Goal: Task Accomplishment & Management: Use online tool/utility

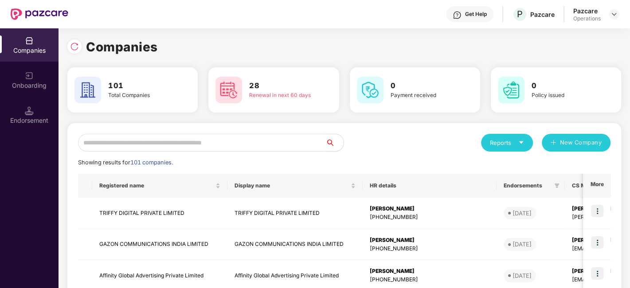
click at [182, 146] on input "text" at bounding box center [202, 143] width 248 height 18
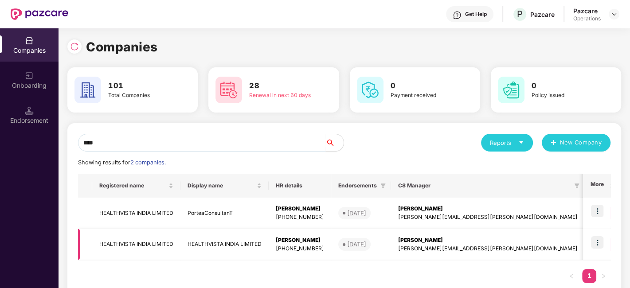
type input "****"
click at [135, 246] on td "HEALTHVISTA INDIA LIMITED" at bounding box center [136, 244] width 88 height 31
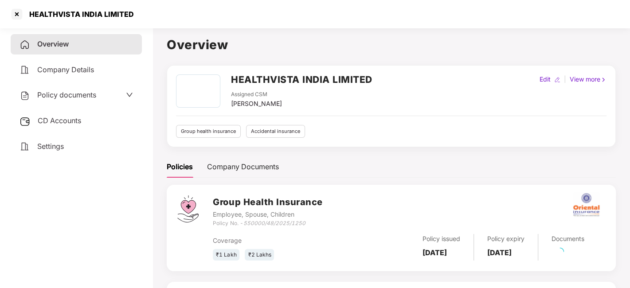
click at [50, 99] on div "Policy documents" at bounding box center [57, 95] width 77 height 12
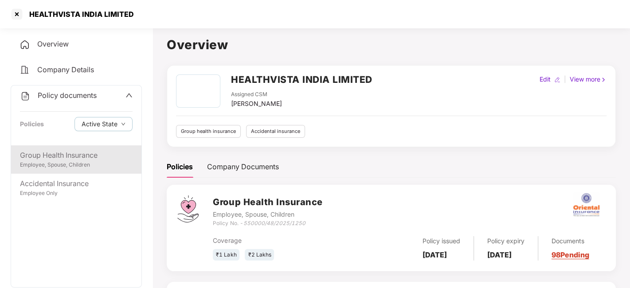
click at [72, 162] on div "Employee, Spouse, Children" at bounding box center [76, 165] width 113 height 8
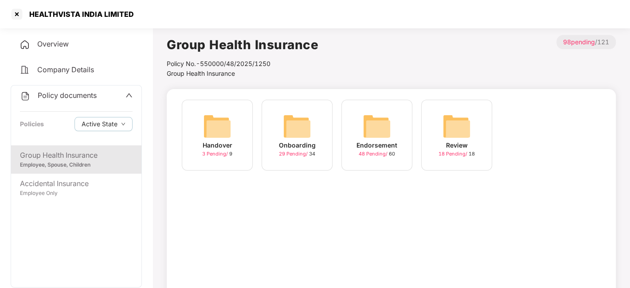
click at [381, 126] on img at bounding box center [376, 126] width 28 height 28
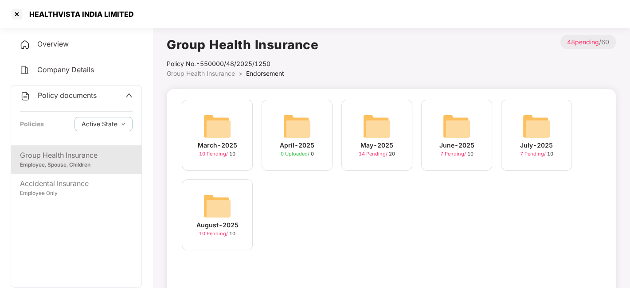
scroll to position [19, 0]
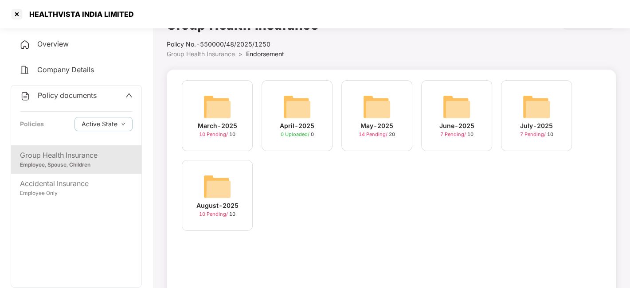
click at [206, 188] on img at bounding box center [217, 186] width 28 height 28
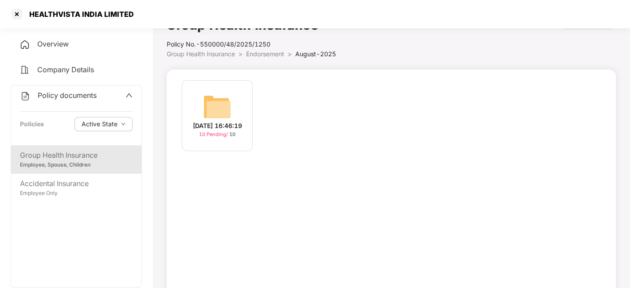
click at [213, 108] on img at bounding box center [217, 107] width 28 height 28
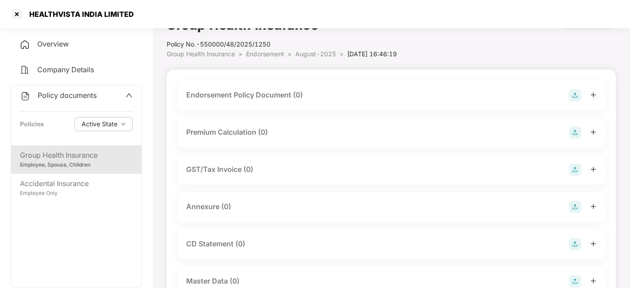
click at [571, 93] on img at bounding box center [574, 95] width 12 height 12
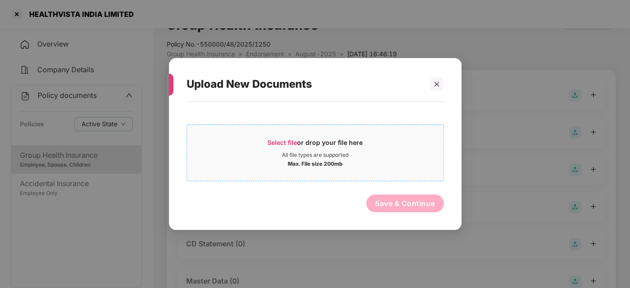
click at [412, 140] on div "Select file or drop your file here" at bounding box center [315, 144] width 256 height 13
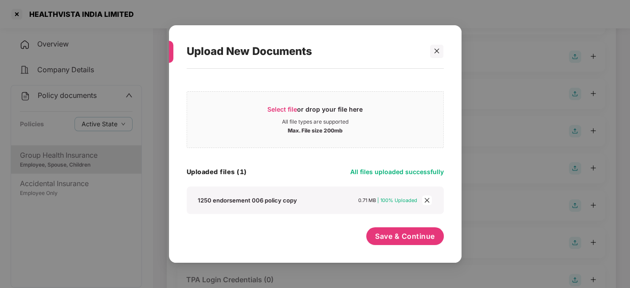
scroll to position [97, 0]
click at [426, 240] on span "Save & Continue" at bounding box center [405, 236] width 60 height 10
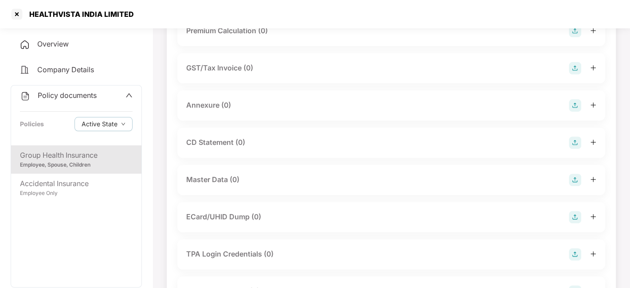
scroll to position [186, 0]
click at [572, 109] on img at bounding box center [574, 104] width 12 height 12
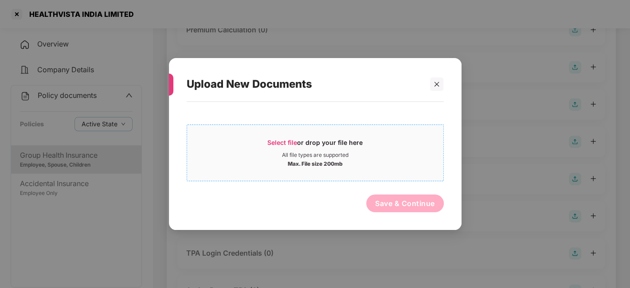
click at [406, 152] on div "All file types are supported" at bounding box center [315, 155] width 256 height 7
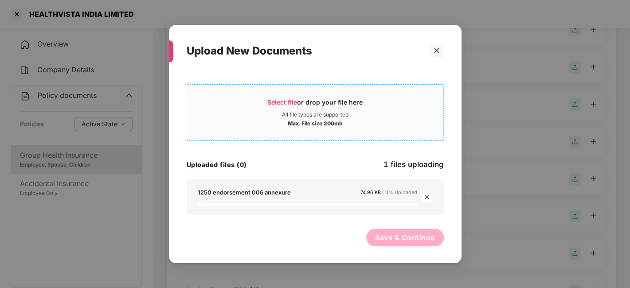
scroll to position [0, 0]
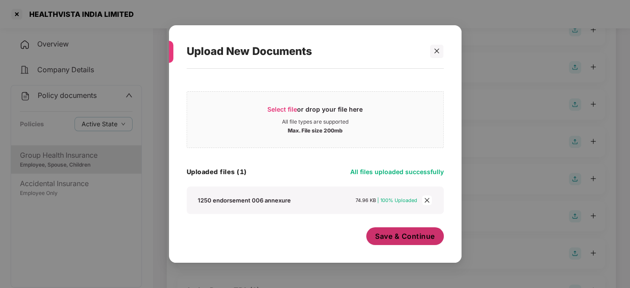
click at [383, 237] on span "Save & Continue" at bounding box center [405, 236] width 60 height 10
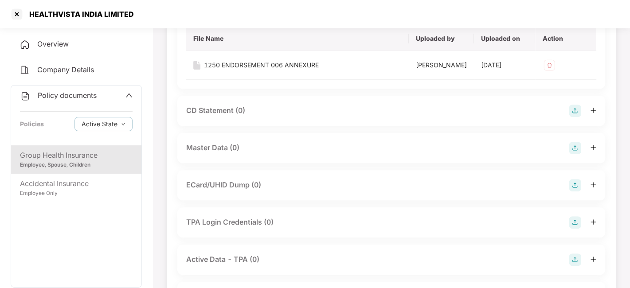
scroll to position [284, 0]
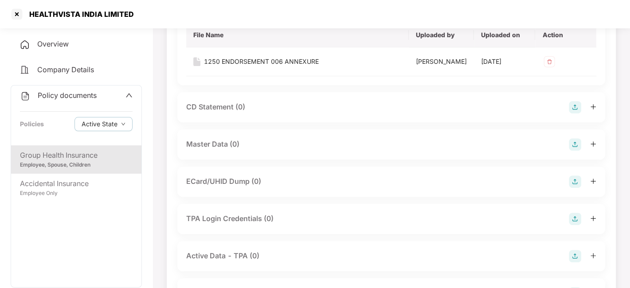
click at [575, 151] on img at bounding box center [574, 144] width 12 height 12
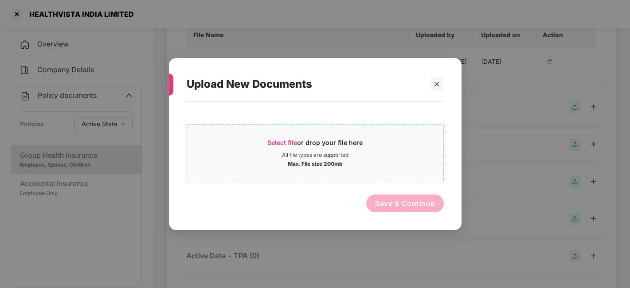
click at [423, 145] on div "Select file or drop your file here" at bounding box center [315, 144] width 256 height 13
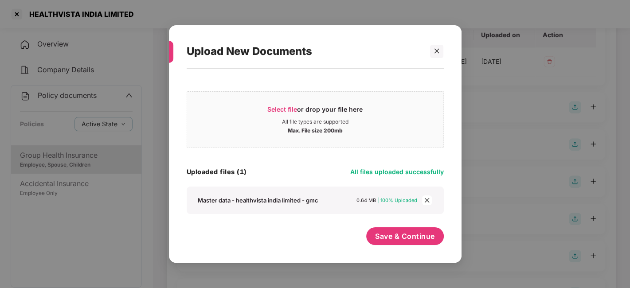
scroll to position [5, 0]
click at [411, 246] on div "Save & Continue" at bounding box center [405, 238] width 78 height 22
click at [404, 240] on span "Save & Continue" at bounding box center [405, 236] width 60 height 10
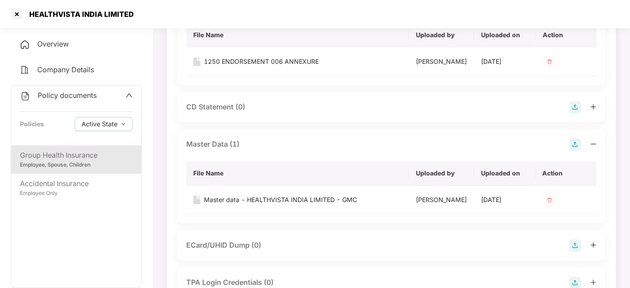
scroll to position [0, 0]
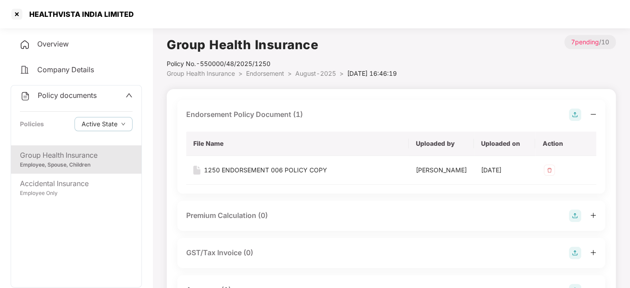
click at [321, 75] on span "August-2025" at bounding box center [315, 74] width 41 height 8
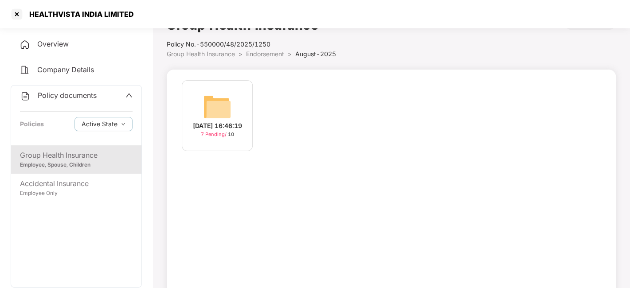
click at [270, 54] on span "Endorsement" at bounding box center [265, 54] width 38 height 8
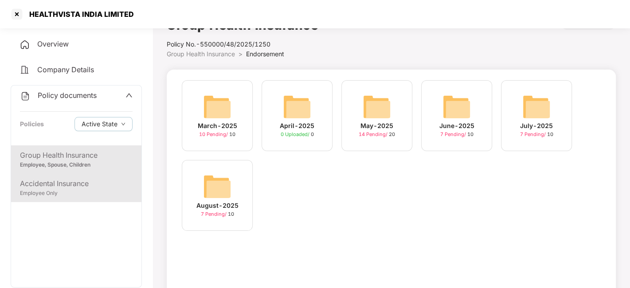
click at [86, 187] on div "Accidental Insurance" at bounding box center [76, 183] width 113 height 11
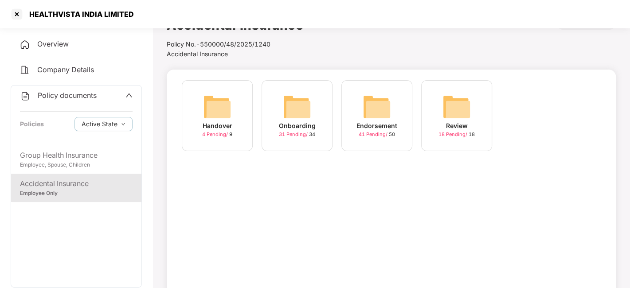
click at [379, 102] on img at bounding box center [376, 107] width 28 height 28
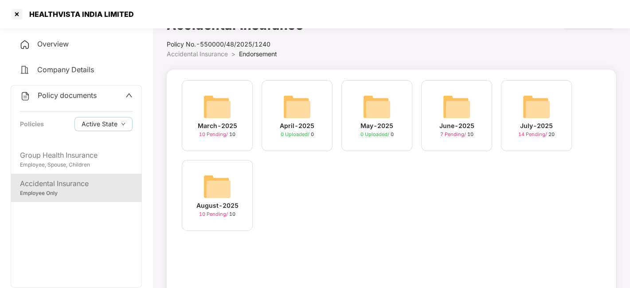
click at [207, 198] on img at bounding box center [217, 186] width 28 height 28
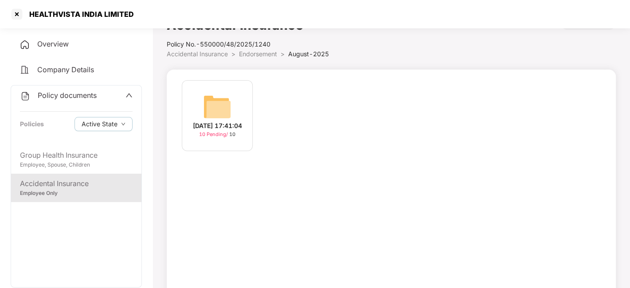
click at [216, 84] on div "[DATE] 17:41:04 10 Pending / 10" at bounding box center [217, 115] width 71 height 71
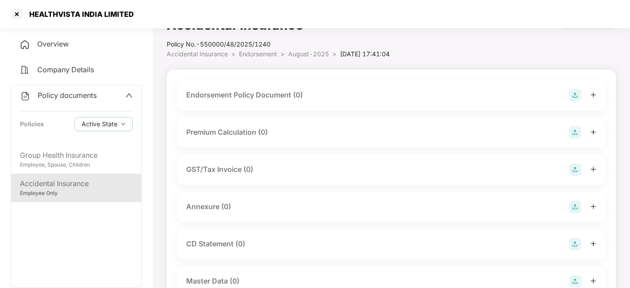
click at [571, 94] on img at bounding box center [574, 95] width 12 height 12
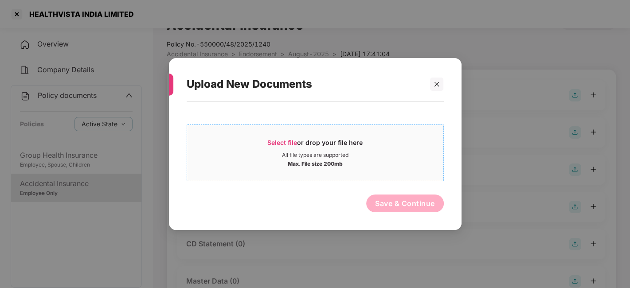
click at [369, 143] on div "Select file or drop your file here" at bounding box center [315, 144] width 256 height 13
click at [433, 83] on div at bounding box center [436, 84] width 13 height 13
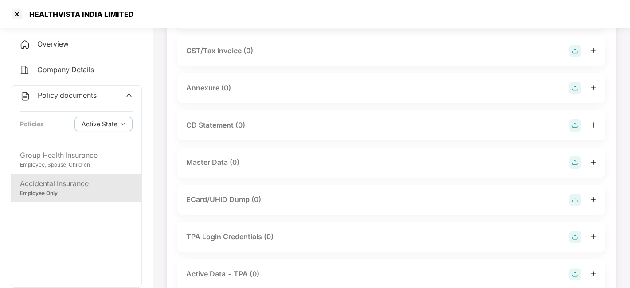
scroll to position [139, 0]
click at [573, 164] on img at bounding box center [574, 162] width 12 height 12
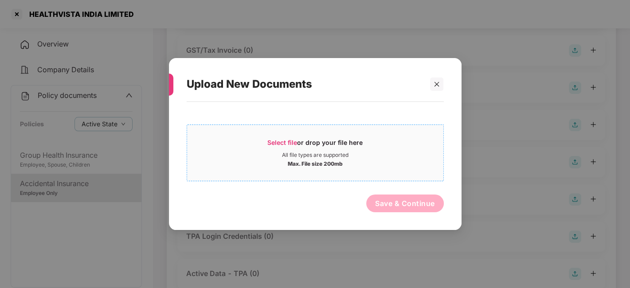
click at [384, 157] on div "All file types are supported" at bounding box center [315, 155] width 256 height 7
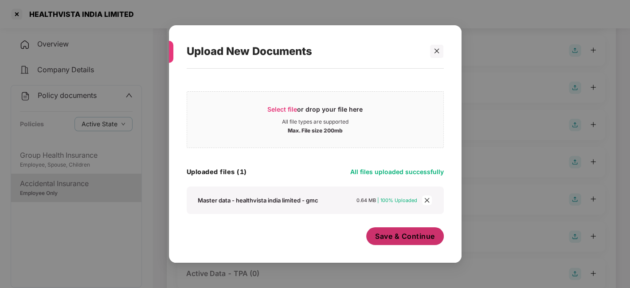
scroll to position [5, 0]
click at [381, 229] on button "Save & Continue" at bounding box center [405, 236] width 78 height 18
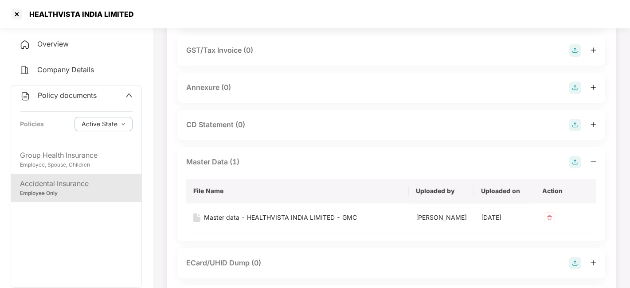
scroll to position [0, 0]
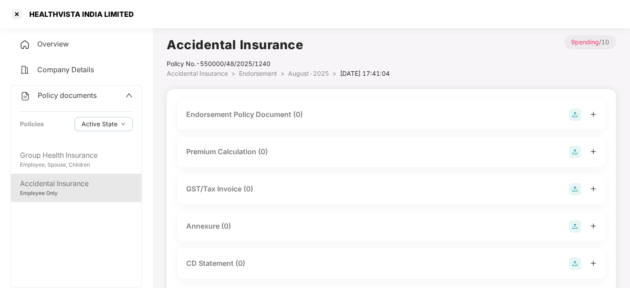
click at [577, 112] on img at bounding box center [574, 115] width 12 height 12
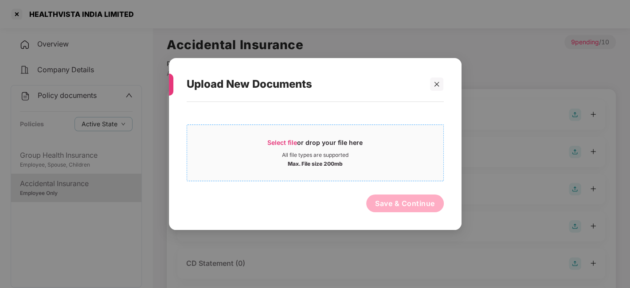
click at [396, 156] on div "All file types are supported" at bounding box center [315, 155] width 256 height 7
click at [442, 88] on div at bounding box center [436, 84] width 13 height 13
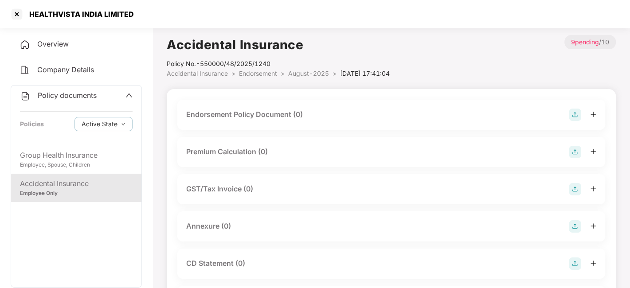
click at [570, 118] on img at bounding box center [574, 115] width 12 height 12
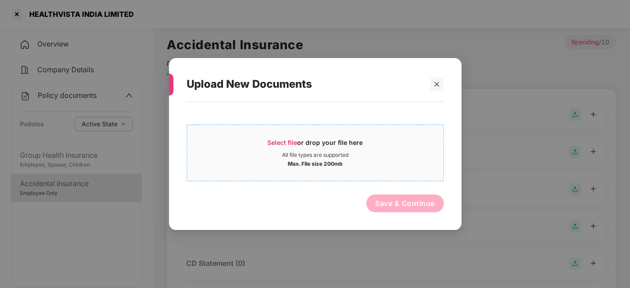
click at [417, 147] on div "Select file or drop your file here" at bounding box center [315, 144] width 256 height 13
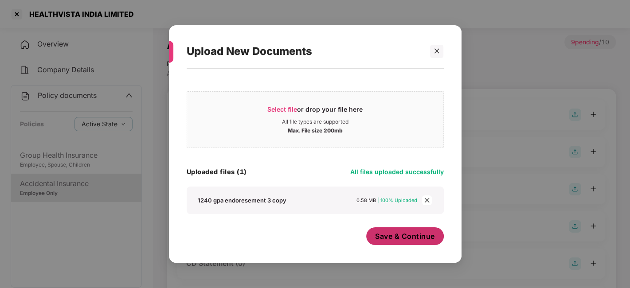
click at [412, 238] on span "Save & Continue" at bounding box center [405, 236] width 60 height 10
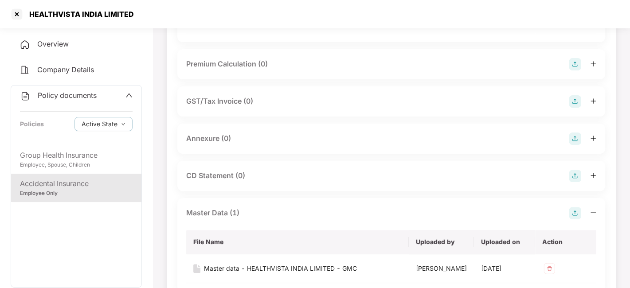
scroll to position [152, 0]
click at [575, 143] on img at bounding box center [574, 138] width 12 height 12
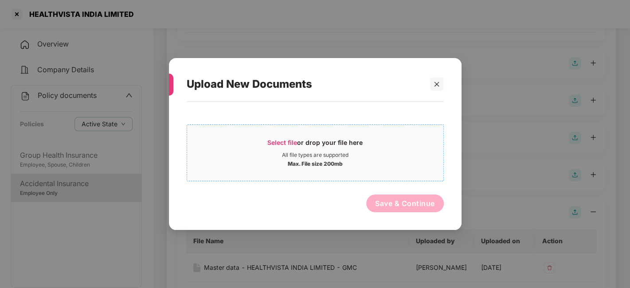
click at [395, 140] on div "Select file or drop your file here" at bounding box center [315, 144] width 256 height 13
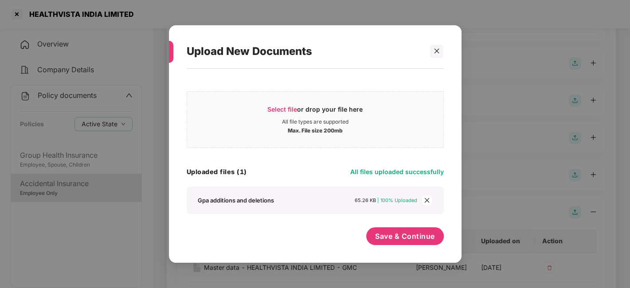
scroll to position [0, 0]
click at [393, 237] on span "Save & Continue" at bounding box center [405, 236] width 60 height 10
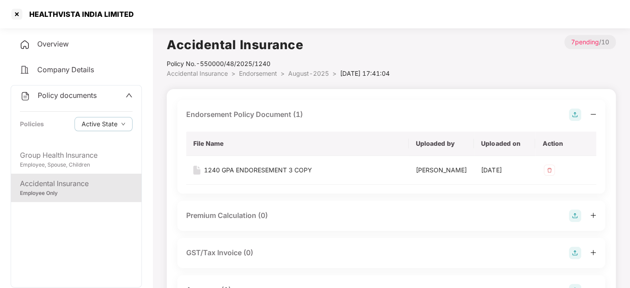
click at [301, 71] on span "August-2025" at bounding box center [308, 74] width 41 height 8
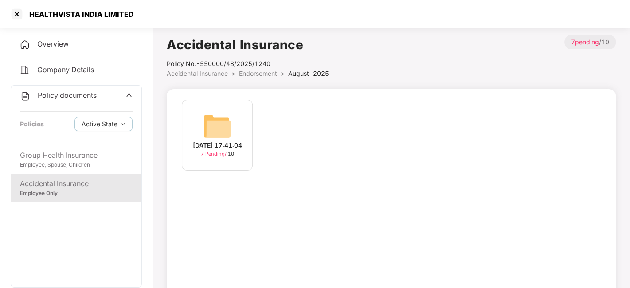
scroll to position [19, 0]
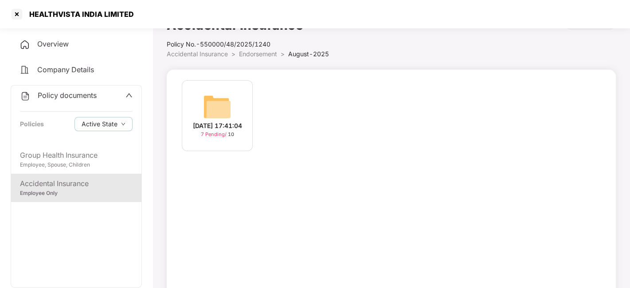
click at [258, 53] on span "Endorsement" at bounding box center [258, 54] width 38 height 8
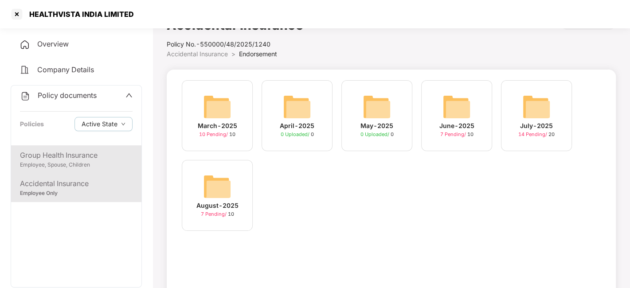
click at [93, 152] on div "Group Health Insurance" at bounding box center [76, 155] width 113 height 11
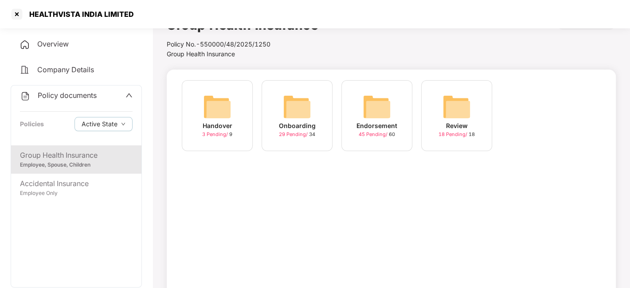
click at [394, 98] on div "Endorsement 45 Pending / 60" at bounding box center [376, 115] width 71 height 71
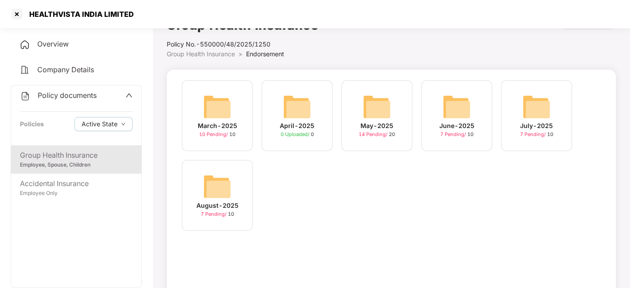
click at [62, 101] on div "Policy documents" at bounding box center [58, 96] width 77 height 12
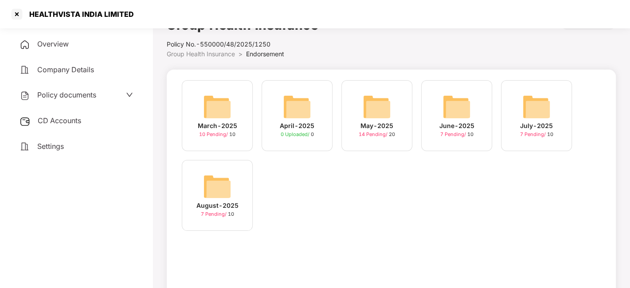
click at [74, 99] on div "Policy documents" at bounding box center [57, 95] width 77 height 12
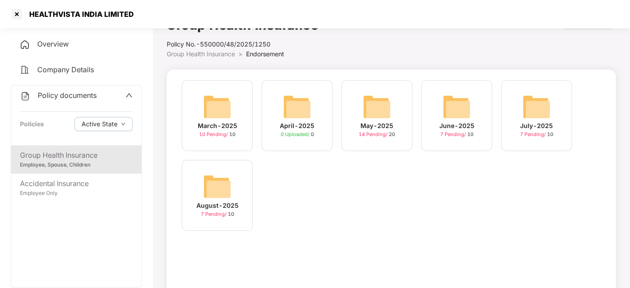
click at [85, 95] on span "Policy documents" at bounding box center [67, 95] width 59 height 9
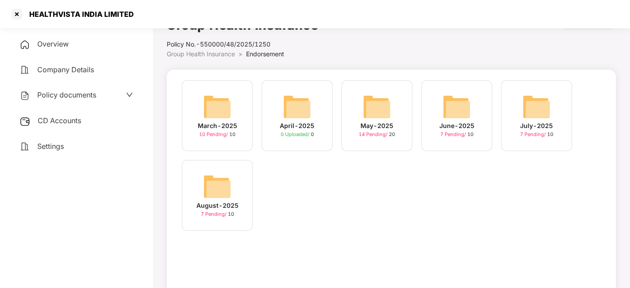
click at [54, 120] on span "CD Accounts" at bounding box center [59, 120] width 43 height 9
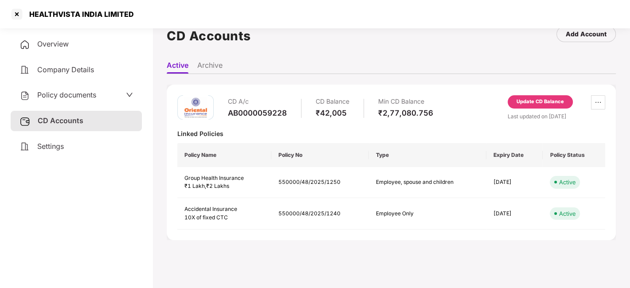
click at [534, 99] on div "Update CD Balance" at bounding box center [539, 102] width 47 height 8
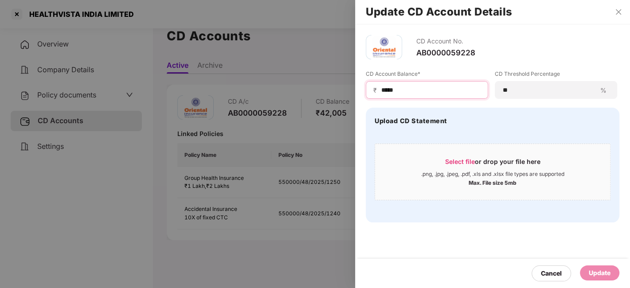
click at [414, 86] on input "*****" at bounding box center [430, 90] width 100 height 9
type input "*"
type input "*****"
click at [593, 266] on div "Update" at bounding box center [598, 272] width 39 height 15
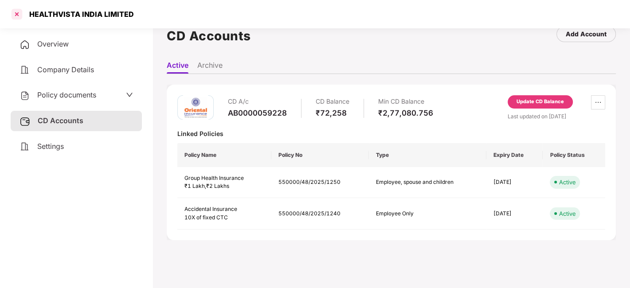
click at [19, 14] on div at bounding box center [17, 14] width 14 height 14
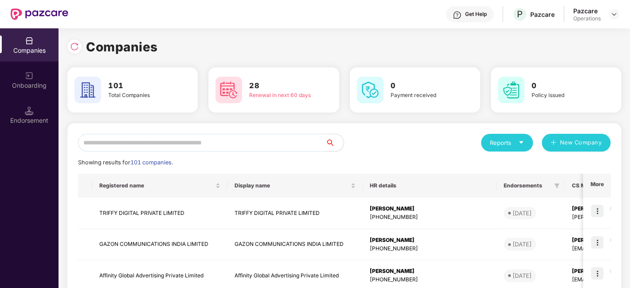
click at [169, 143] on input "text" at bounding box center [202, 143] width 248 height 18
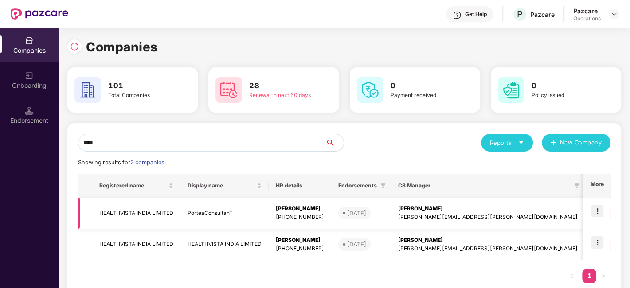
type input "****"
click at [158, 209] on td "HEALTHVISTA INDIA LIMITED" at bounding box center [136, 213] width 88 height 31
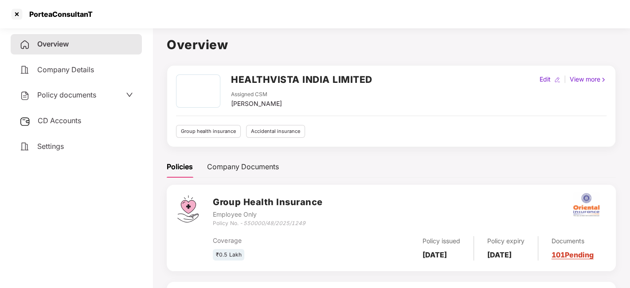
click at [55, 97] on span "Policy documents" at bounding box center [66, 94] width 59 height 9
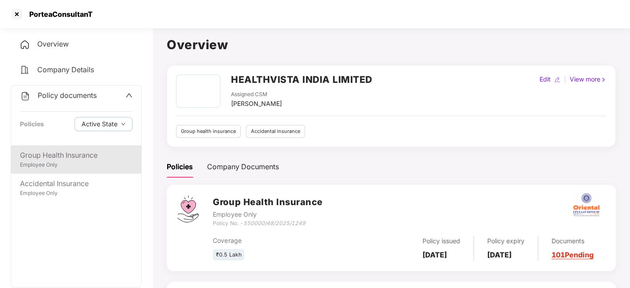
click at [63, 163] on div "Employee Only" at bounding box center [76, 165] width 113 height 8
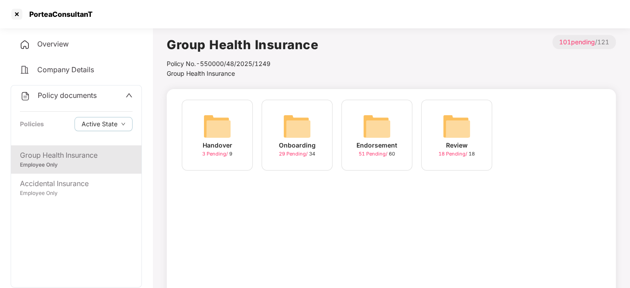
click at [377, 127] on img at bounding box center [376, 126] width 28 height 28
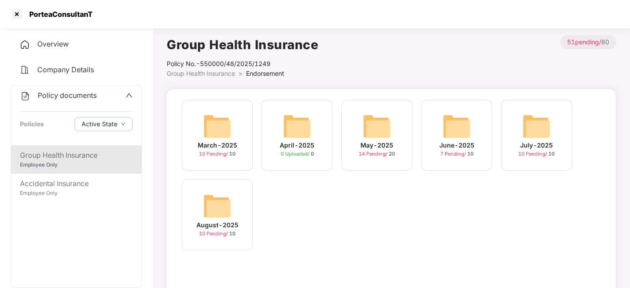
click at [202, 201] on div "August-2025 10 Pending / 10" at bounding box center [217, 214] width 71 height 71
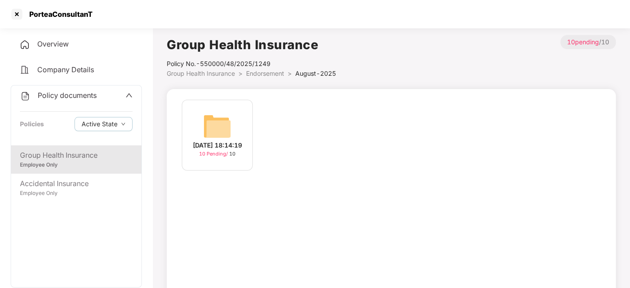
click at [217, 118] on img at bounding box center [217, 126] width 28 height 28
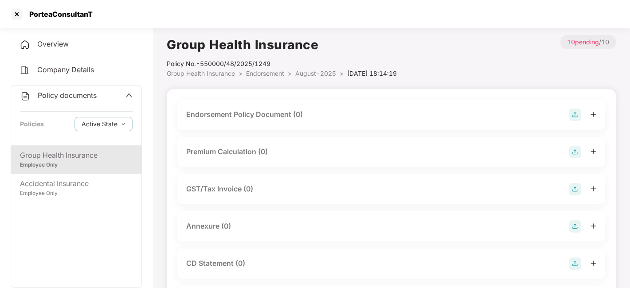
click at [570, 113] on img at bounding box center [574, 115] width 12 height 12
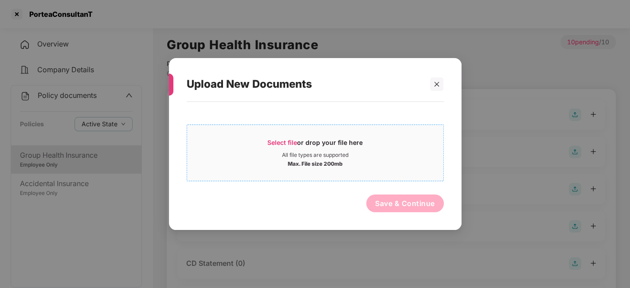
click at [377, 154] on div "All file types are supported" at bounding box center [315, 155] width 256 height 7
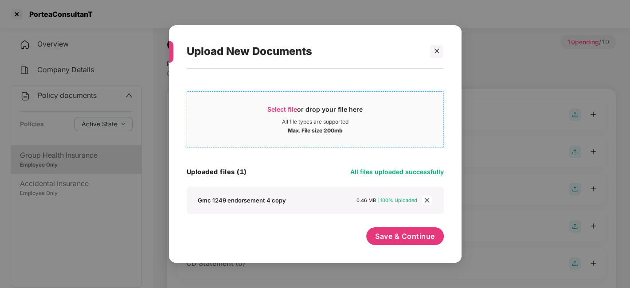
scroll to position [1, 0]
click at [397, 231] on button "Save & Continue" at bounding box center [405, 236] width 78 height 18
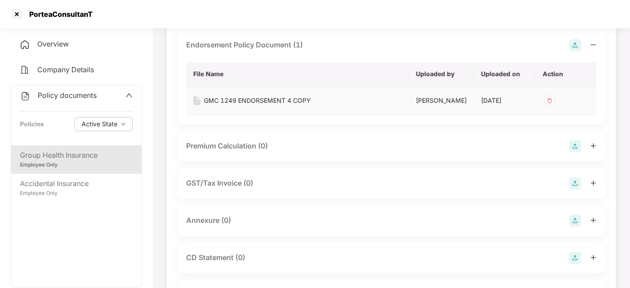
scroll to position [70, 0]
click at [578, 226] on img at bounding box center [574, 220] width 12 height 12
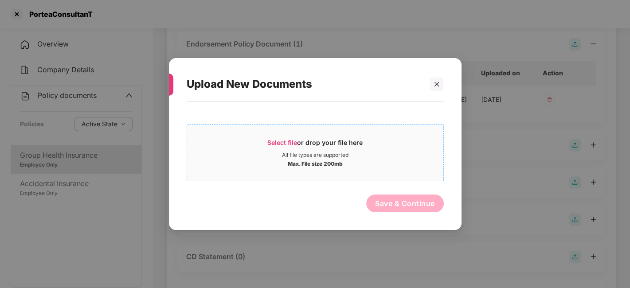
click at [400, 148] on div "Select file or drop your file here" at bounding box center [315, 144] width 256 height 13
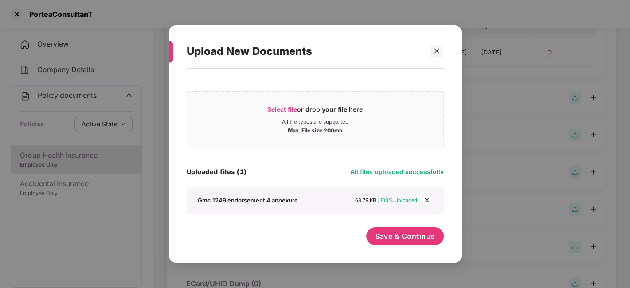
scroll to position [120, 0]
click at [392, 238] on span "Save & Continue" at bounding box center [405, 236] width 60 height 10
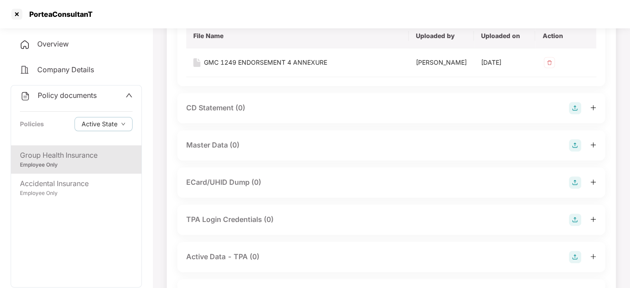
scroll to position [287, 0]
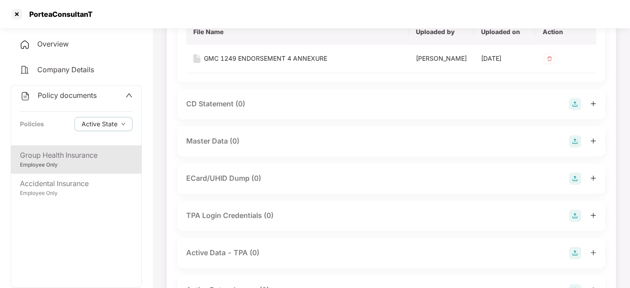
click at [571, 148] on img at bounding box center [574, 141] width 12 height 12
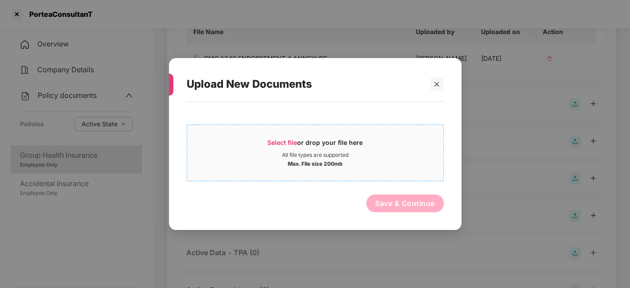
click at [379, 149] on div "Select file or drop your file here" at bounding box center [315, 144] width 256 height 13
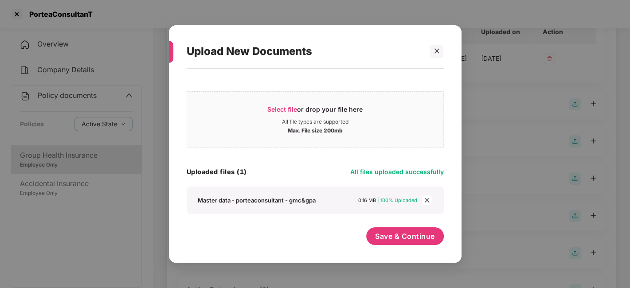
scroll to position [0, 0]
click at [394, 227] on button "Save & Continue" at bounding box center [405, 236] width 78 height 18
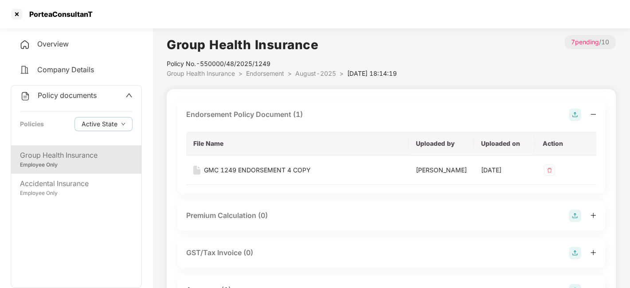
click at [312, 74] on span "August-2025" at bounding box center [315, 74] width 41 height 8
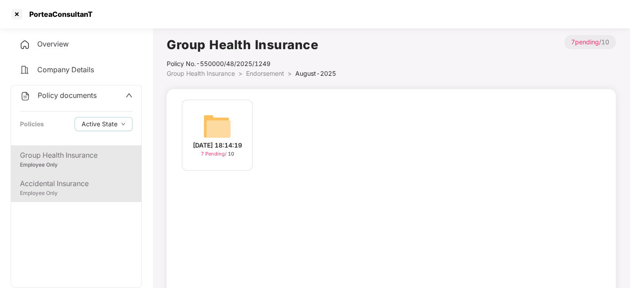
click at [85, 193] on div "Employee Only" at bounding box center [76, 193] width 113 height 8
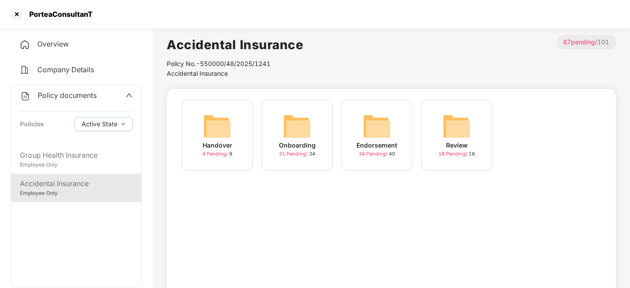
click at [376, 123] on img at bounding box center [376, 126] width 28 height 28
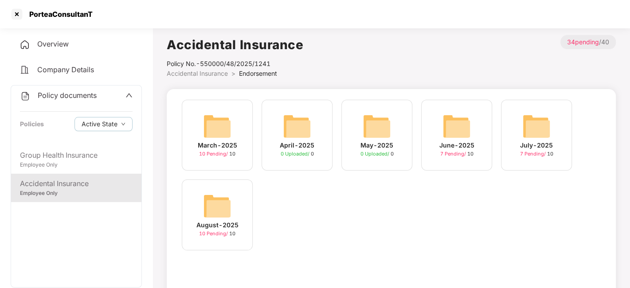
click at [225, 205] on img at bounding box center [217, 206] width 28 height 28
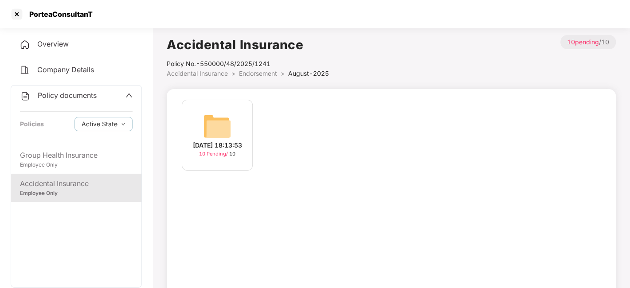
click at [216, 128] on img at bounding box center [217, 126] width 28 height 28
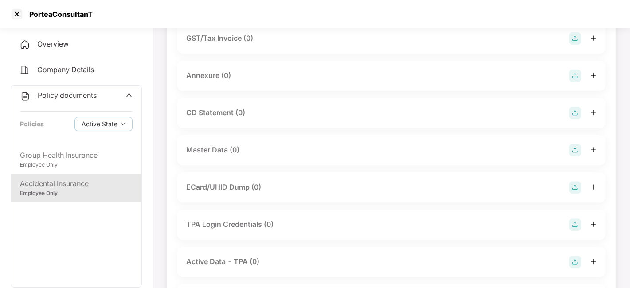
scroll to position [176, 0]
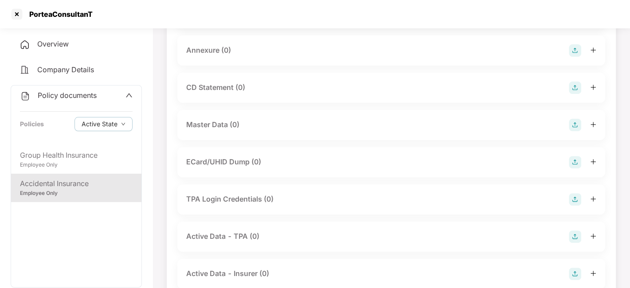
click at [569, 126] on img at bounding box center [574, 125] width 12 height 12
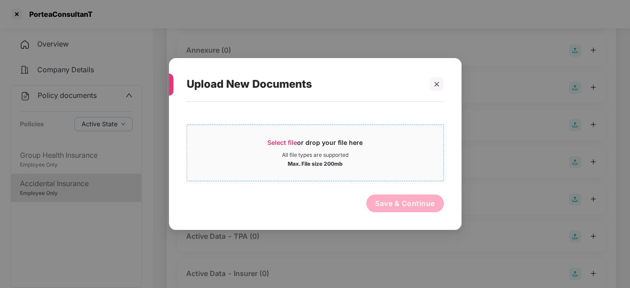
click at [417, 164] on div "Max. File size 200mb" at bounding box center [315, 163] width 256 height 9
click at [438, 86] on icon "close" at bounding box center [436, 84] width 5 height 5
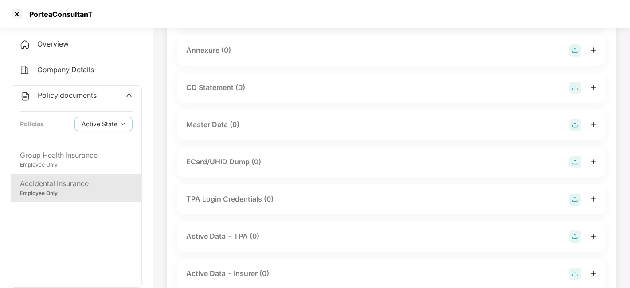
scroll to position [205, 0]
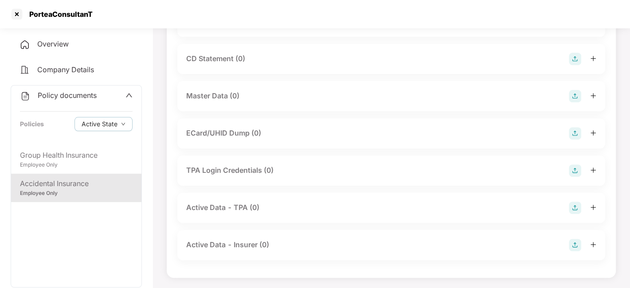
click at [575, 92] on img at bounding box center [574, 96] width 12 height 12
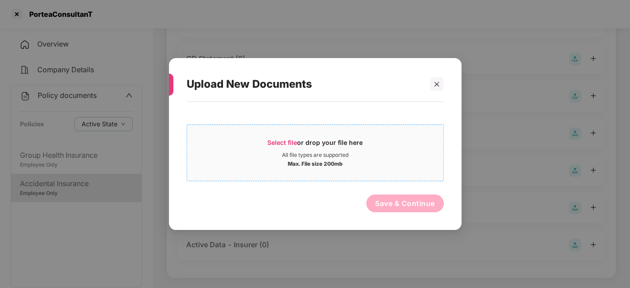
click at [393, 154] on div "All file types are supported" at bounding box center [315, 155] width 256 height 7
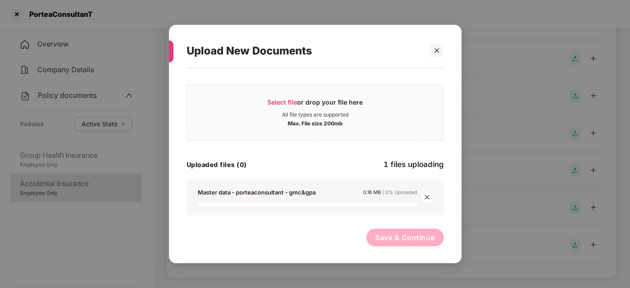
scroll to position [0, 0]
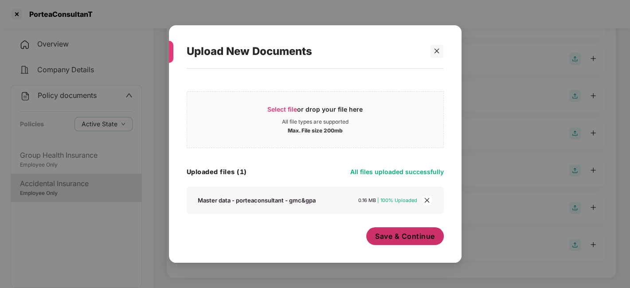
click at [383, 236] on span "Save & Continue" at bounding box center [405, 236] width 60 height 10
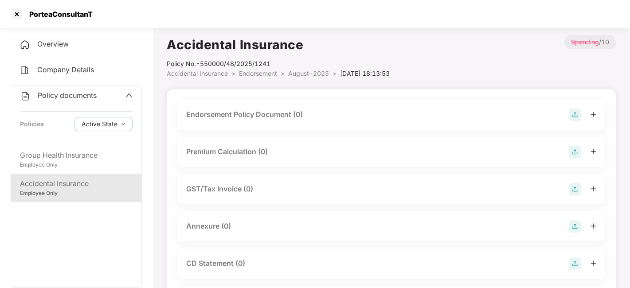
click at [572, 118] on img at bounding box center [574, 115] width 12 height 12
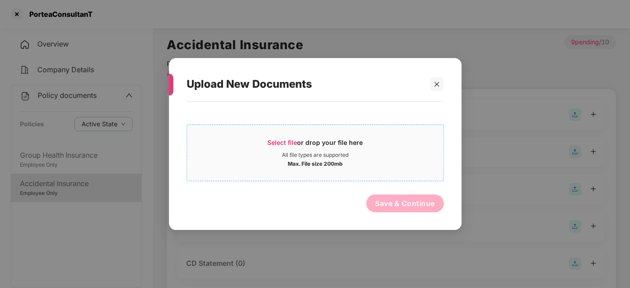
click at [402, 152] on div "All file types are supported" at bounding box center [315, 155] width 256 height 7
click at [434, 82] on icon "close" at bounding box center [436, 84] width 6 height 6
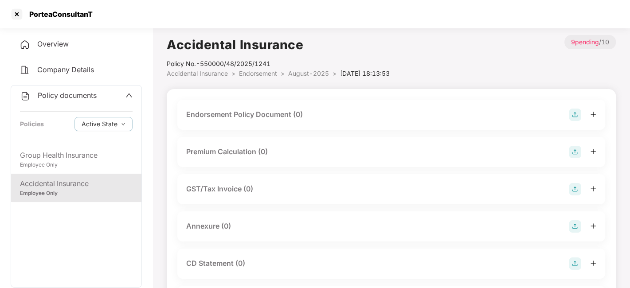
click at [573, 116] on img at bounding box center [574, 115] width 12 height 12
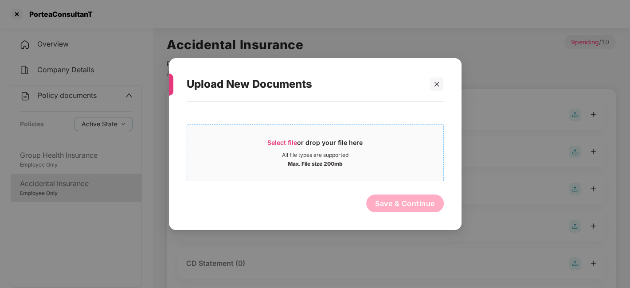
click at [375, 144] on div "Select file or drop your file here" at bounding box center [315, 144] width 256 height 13
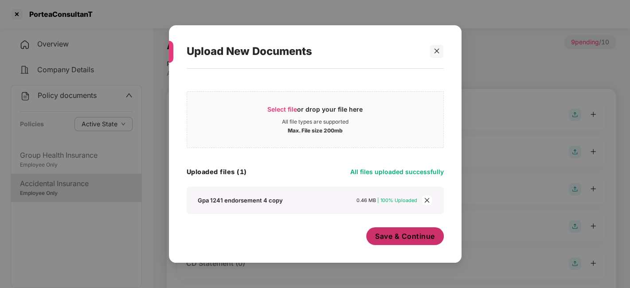
click at [390, 231] on span "Save & Continue" at bounding box center [405, 236] width 60 height 10
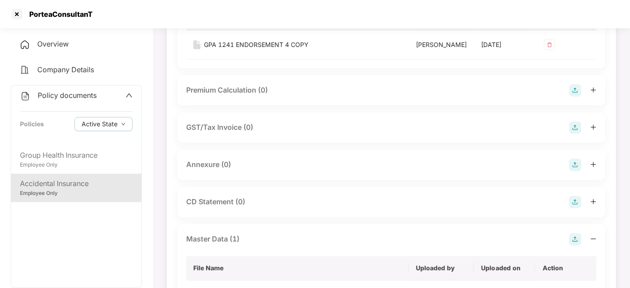
scroll to position [126, 0]
click at [572, 170] on img at bounding box center [574, 164] width 12 height 12
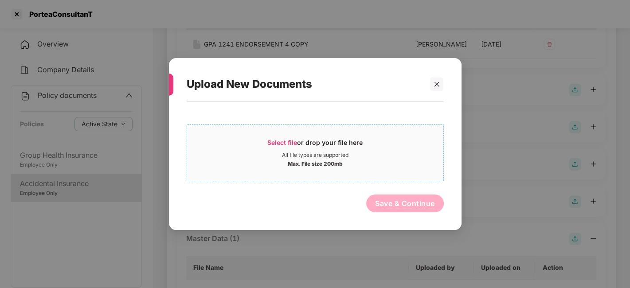
click at [403, 148] on div "Select file or drop your file here" at bounding box center [315, 144] width 256 height 13
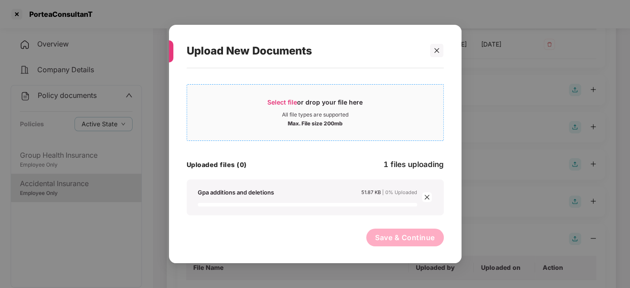
scroll to position [0, 0]
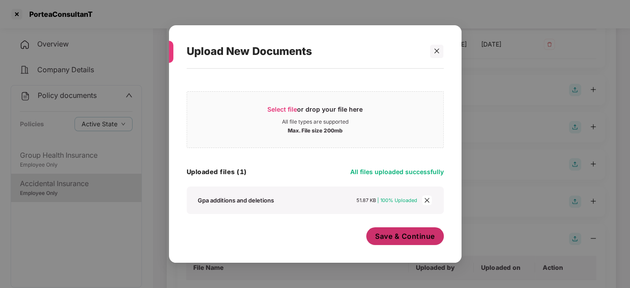
click at [389, 238] on span "Save & Continue" at bounding box center [405, 236] width 60 height 10
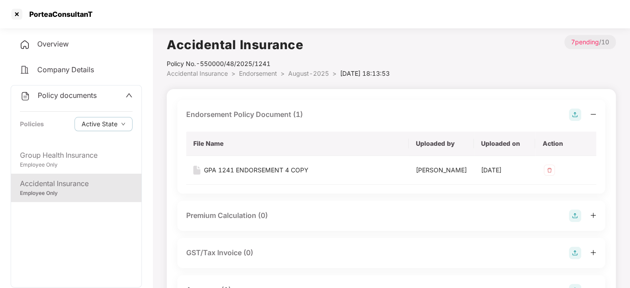
click at [304, 73] on span "August-2025" at bounding box center [308, 74] width 41 height 8
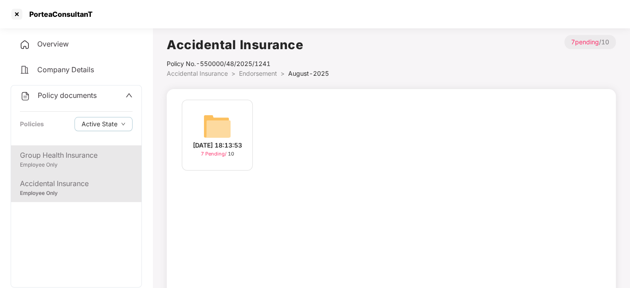
click at [97, 163] on div "Employee Only" at bounding box center [76, 165] width 113 height 8
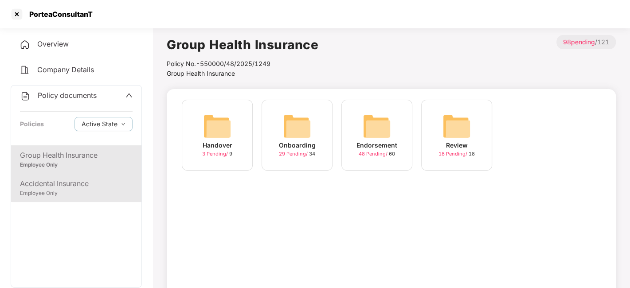
click at [91, 193] on div "Employee Only" at bounding box center [76, 193] width 113 height 8
click at [84, 165] on div "Employee Only" at bounding box center [76, 165] width 113 height 8
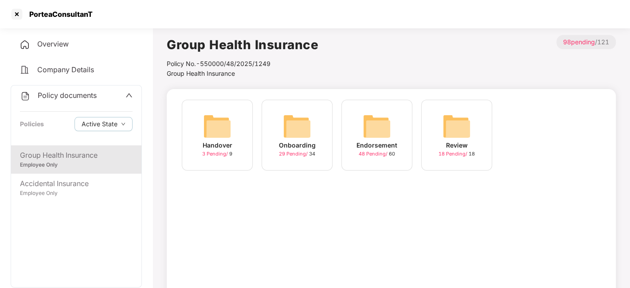
click at [373, 131] on img at bounding box center [376, 126] width 28 height 28
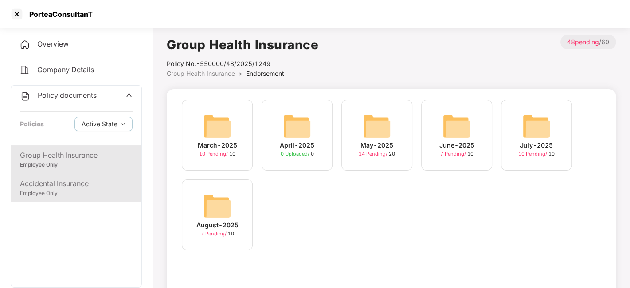
click at [95, 175] on div "Accidental Insurance Employee Only" at bounding box center [76, 188] width 130 height 28
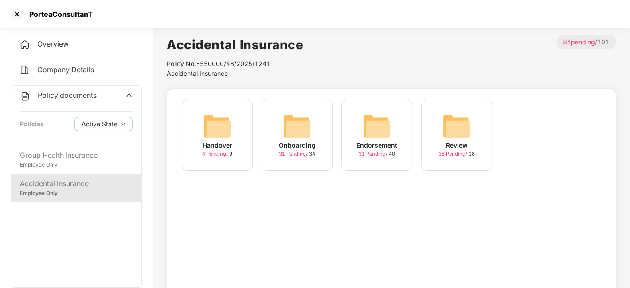
click at [390, 126] on img at bounding box center [376, 126] width 28 height 28
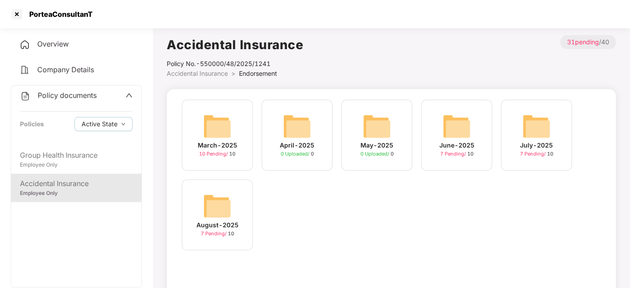
click at [77, 89] on div "Policy documents Policies Active State" at bounding box center [76, 116] width 130 height 60
click at [74, 94] on span "Policy documents" at bounding box center [67, 95] width 59 height 9
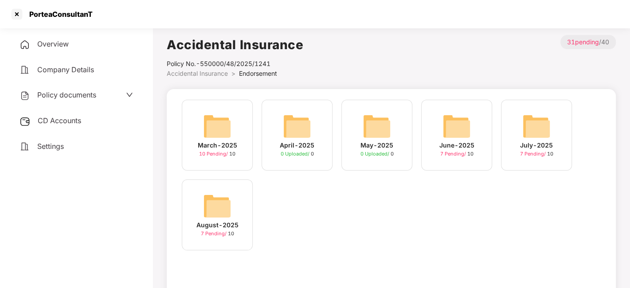
click at [67, 114] on div "CD Accounts" at bounding box center [76, 121] width 131 height 20
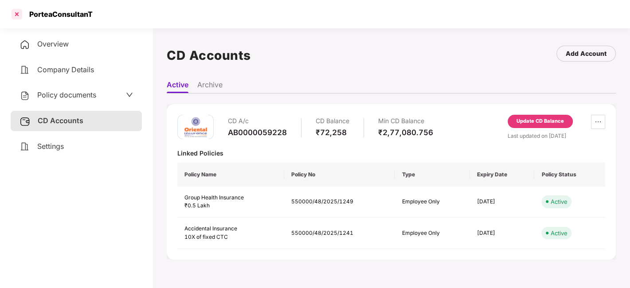
click at [15, 17] on div at bounding box center [17, 14] width 14 height 14
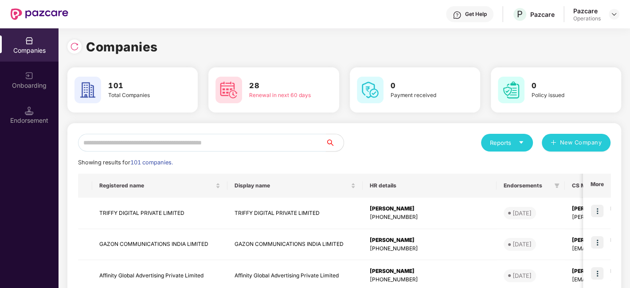
click at [278, 140] on input "text" at bounding box center [202, 143] width 248 height 18
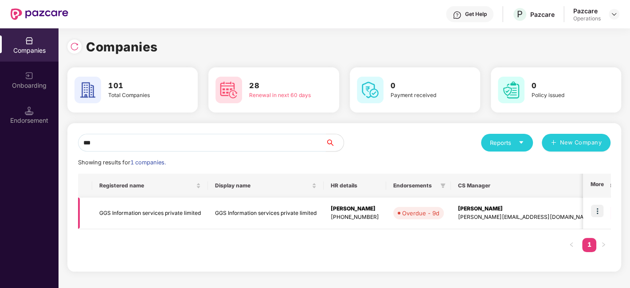
type input "***"
click at [598, 210] on img at bounding box center [597, 211] width 12 height 12
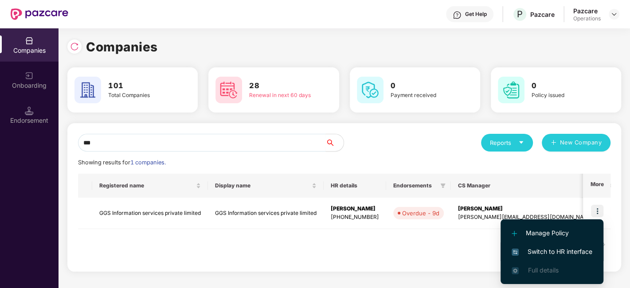
click at [538, 251] on span "Switch to HR interface" at bounding box center [551, 252] width 81 height 10
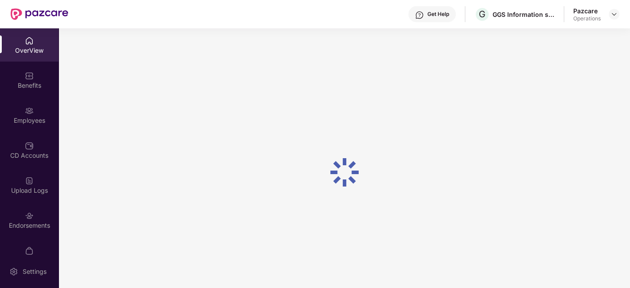
scroll to position [18, 0]
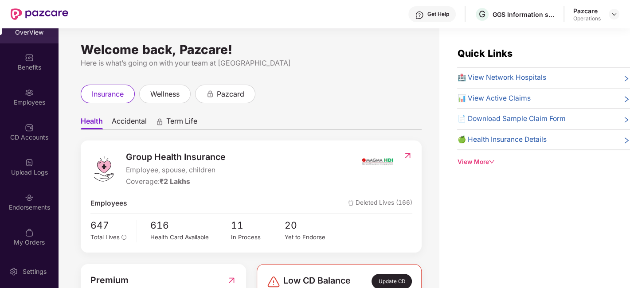
click at [25, 192] on div at bounding box center [29, 196] width 9 height 9
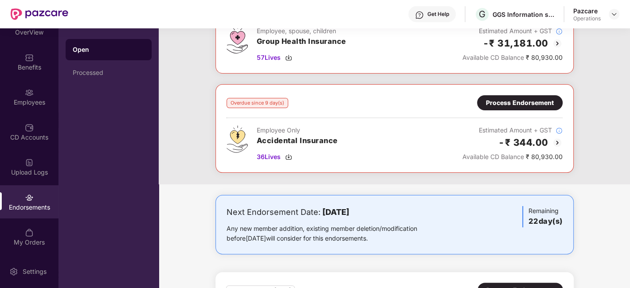
scroll to position [0, 0]
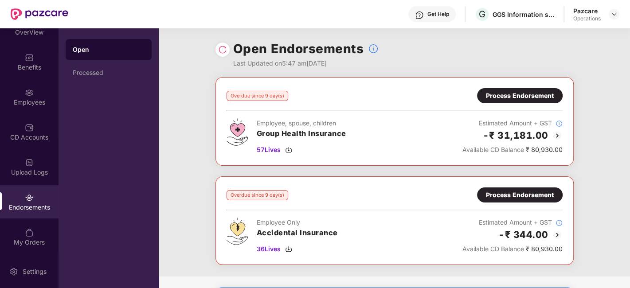
click at [497, 96] on div "Process Endorsement" at bounding box center [520, 96] width 68 height 10
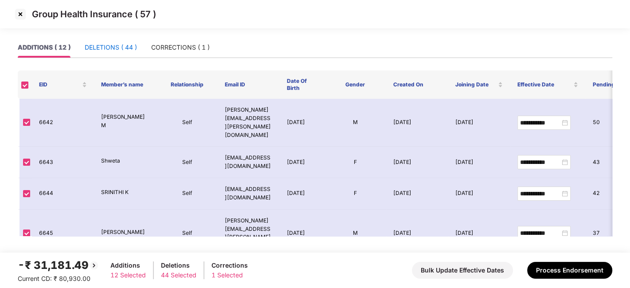
click at [103, 47] on div "DELETIONS ( 44 )" at bounding box center [111, 48] width 52 height 10
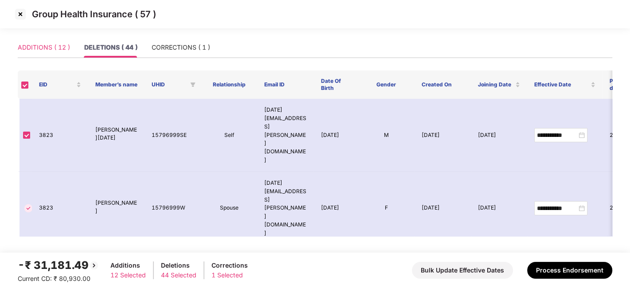
click at [44, 52] on div "ADDITIONS ( 12 )" at bounding box center [44, 47] width 52 height 20
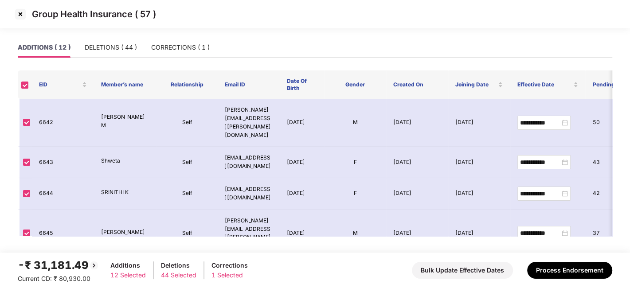
click at [19, 12] on img at bounding box center [20, 14] width 14 height 14
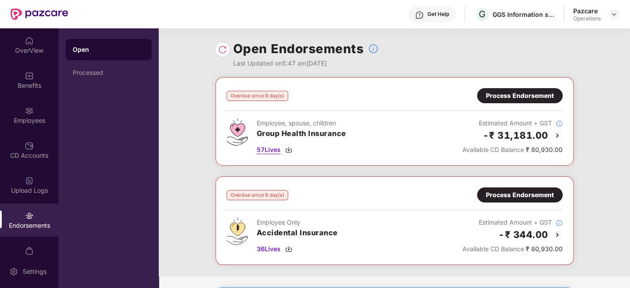
click at [276, 147] on span "57 Lives" at bounding box center [269, 150] width 24 height 10
click at [516, 97] on div "Process Endorsement" at bounding box center [520, 96] width 68 height 10
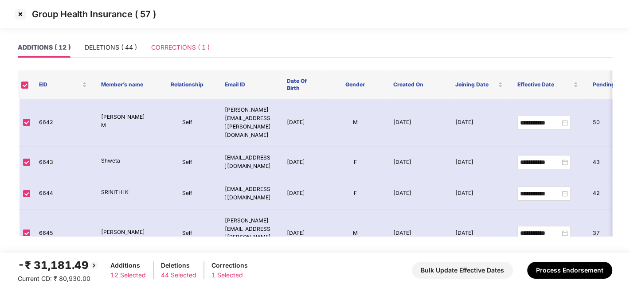
click at [172, 52] on div "CORRECTIONS ( 1 )" at bounding box center [180, 47] width 58 height 20
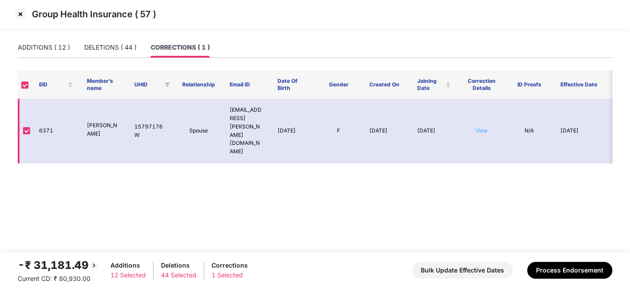
click at [482, 127] on link "View" at bounding box center [481, 130] width 12 height 7
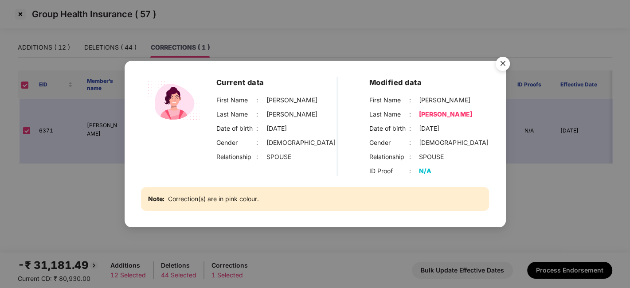
click at [500, 64] on img "Close" at bounding box center [502, 65] width 25 height 25
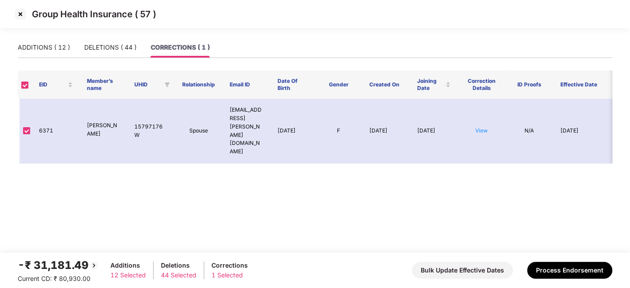
click at [17, 16] on img at bounding box center [20, 14] width 14 height 14
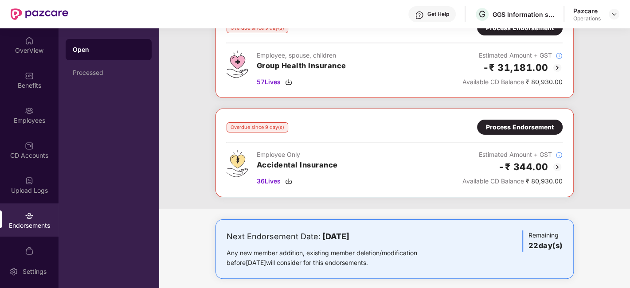
scroll to position [69, 0]
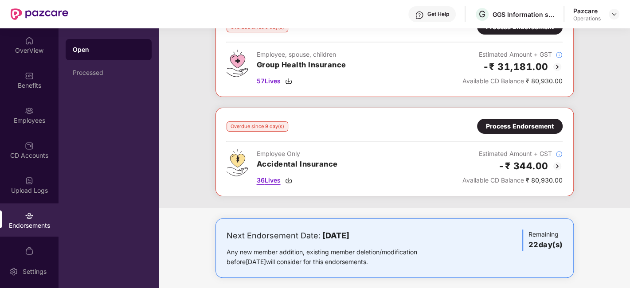
click at [268, 179] on span "36 Lives" at bounding box center [269, 180] width 24 height 10
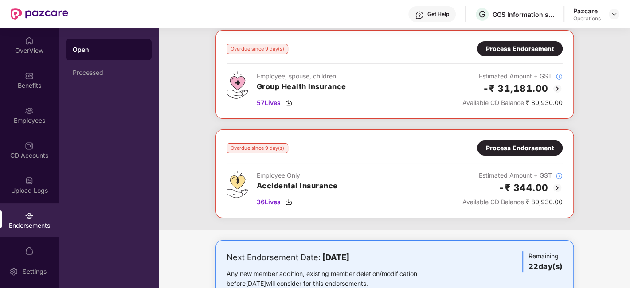
scroll to position [47, 0]
click at [502, 148] on div "Process Endorsement" at bounding box center [520, 149] width 68 height 10
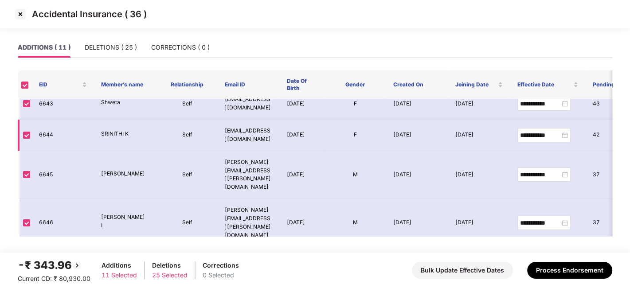
scroll to position [0, 0]
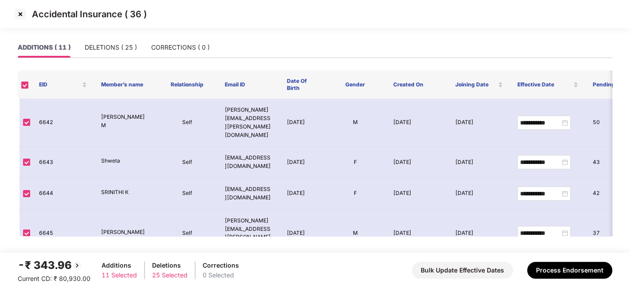
click at [19, 16] on img at bounding box center [20, 14] width 14 height 14
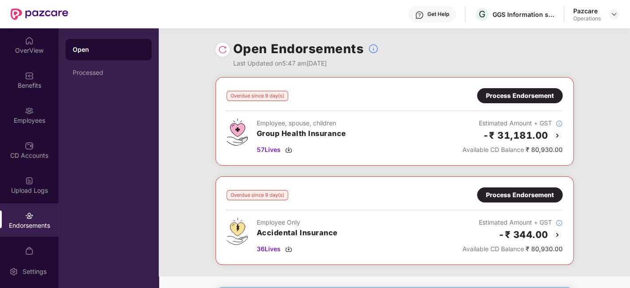
click at [508, 97] on div "Process Endorsement" at bounding box center [520, 96] width 68 height 10
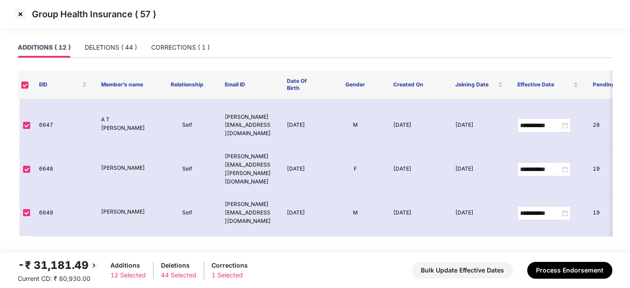
scroll to position [264, 0]
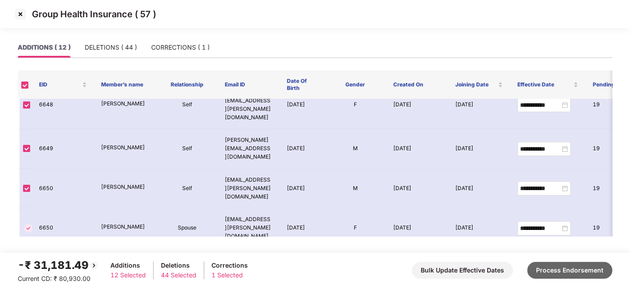
click at [546, 266] on button "Process Endorsement" at bounding box center [569, 270] width 85 height 17
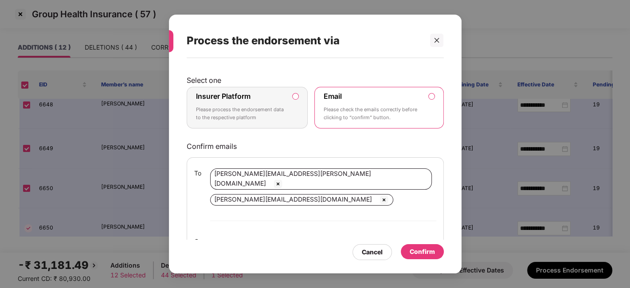
click at [277, 107] on p "Please process the endorsement data to the respective platform" at bounding box center [241, 114] width 90 height 16
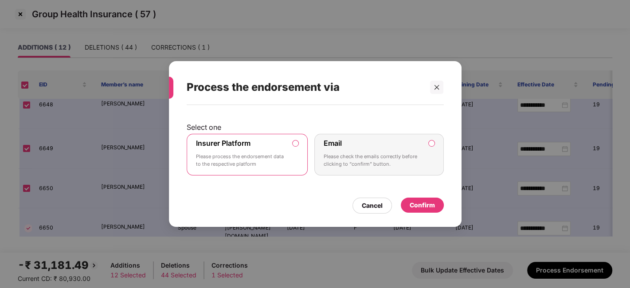
click at [414, 204] on div "Confirm" at bounding box center [421, 205] width 25 height 10
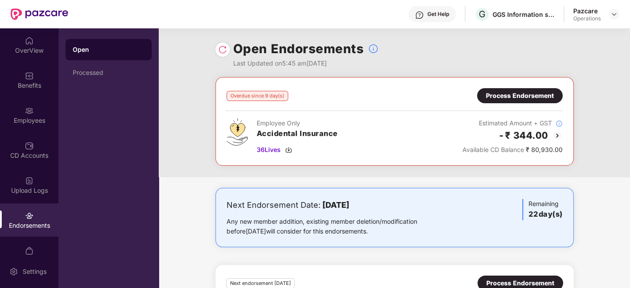
click at [528, 101] on div "Process Endorsement" at bounding box center [520, 95] width 86 height 15
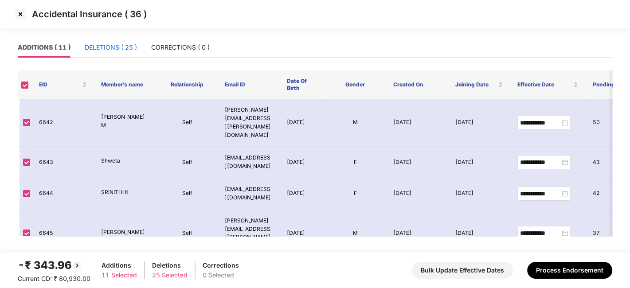
click at [107, 51] on div "DELETIONS ( 25 )" at bounding box center [111, 48] width 52 height 10
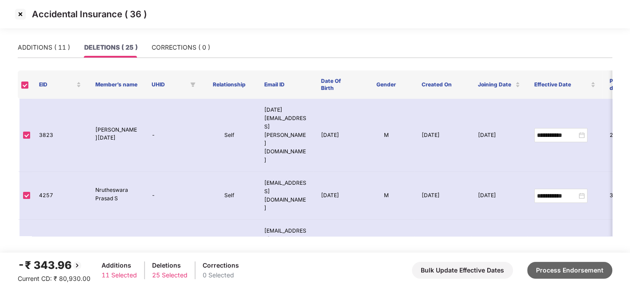
click at [552, 269] on button "Process Endorsement" at bounding box center [569, 270] width 85 height 17
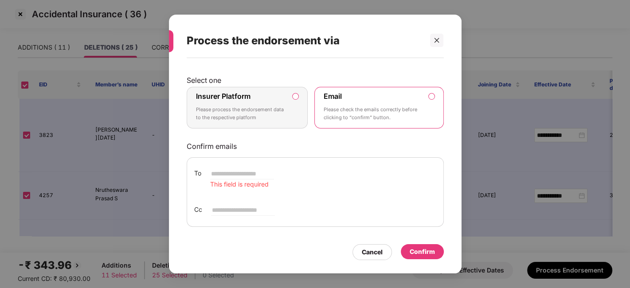
click at [256, 93] on div "Insurer Platform Please process the endorsement data to the respective platform" at bounding box center [241, 108] width 90 height 32
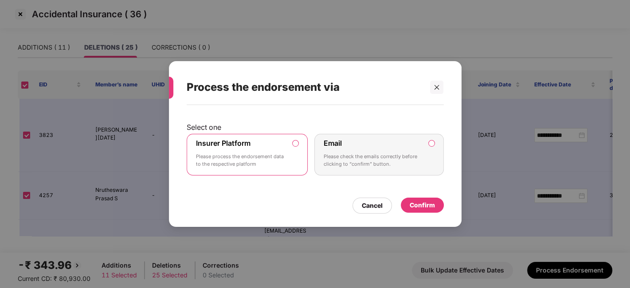
click at [417, 203] on div "Confirm" at bounding box center [421, 205] width 25 height 10
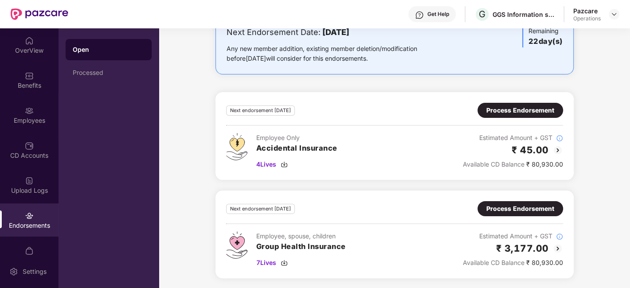
scroll to position [0, 0]
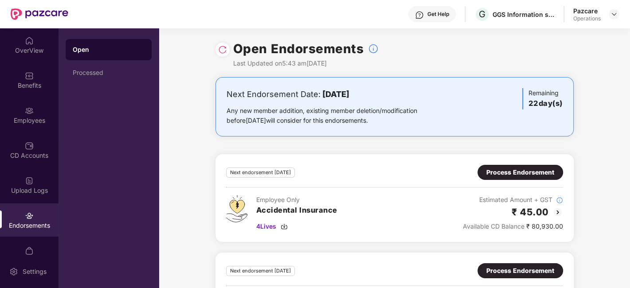
click at [610, 20] on div "Pazcare Operations" at bounding box center [596, 15] width 46 height 16
click at [614, 15] on img at bounding box center [613, 14] width 7 height 7
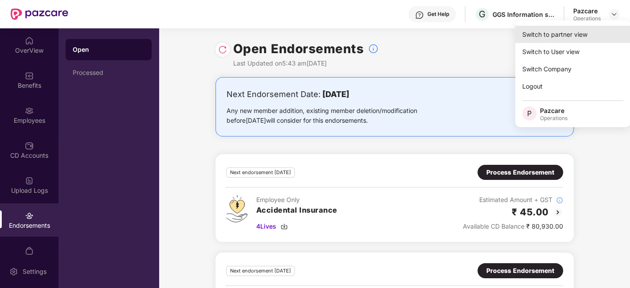
click at [562, 36] on div "Switch to partner view" at bounding box center [572, 34] width 115 height 17
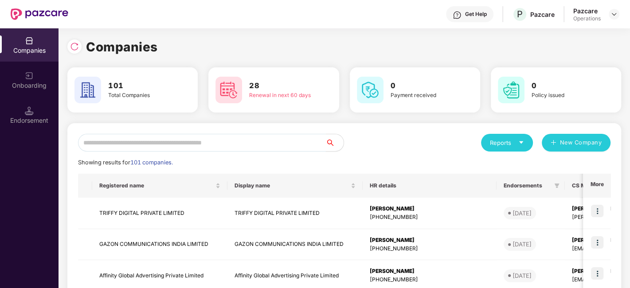
click at [243, 140] on input "text" at bounding box center [202, 143] width 248 height 18
click at [229, 146] on input "text" at bounding box center [202, 143] width 248 height 18
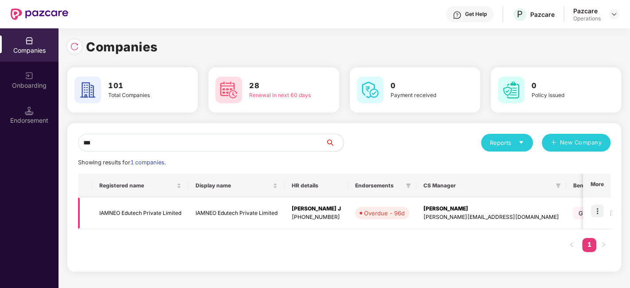
type input "***"
click at [596, 209] on img at bounding box center [597, 211] width 12 height 12
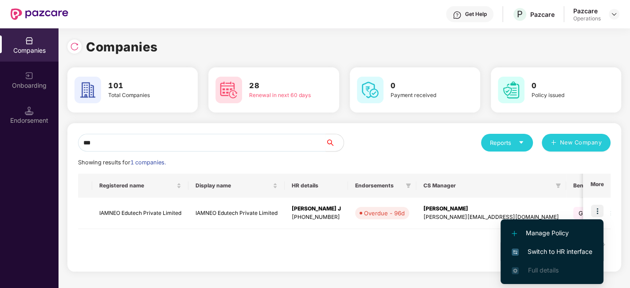
click at [537, 251] on span "Switch to HR interface" at bounding box center [551, 252] width 81 height 10
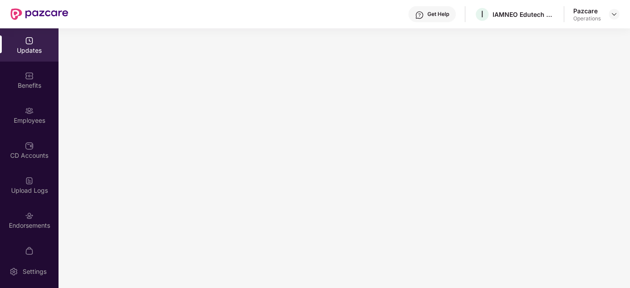
scroll to position [18, 0]
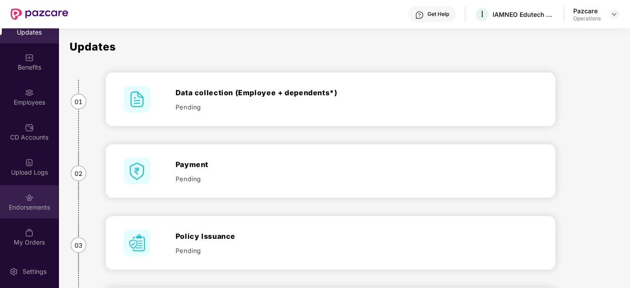
click at [18, 198] on div "Endorsements" at bounding box center [29, 201] width 58 height 33
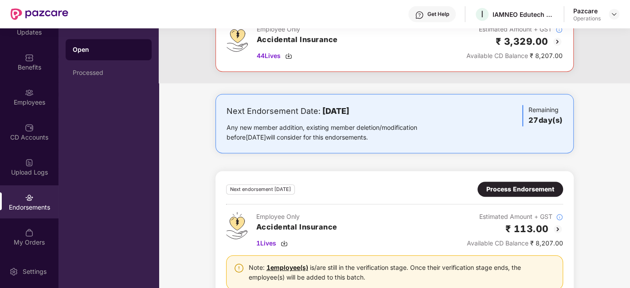
scroll to position [615, 0]
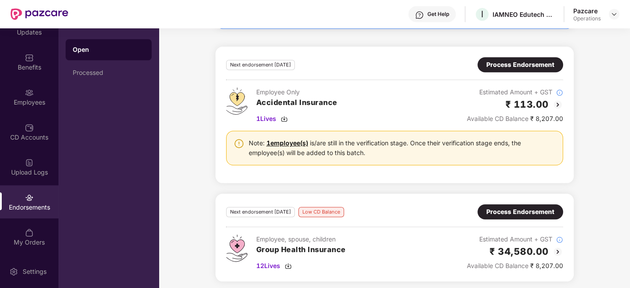
click at [506, 212] on div "Process Endorsement" at bounding box center [520, 212] width 68 height 10
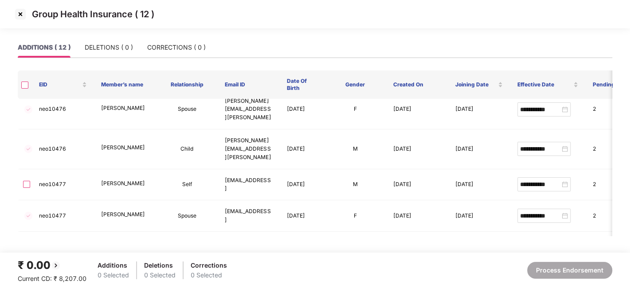
scroll to position [0, 0]
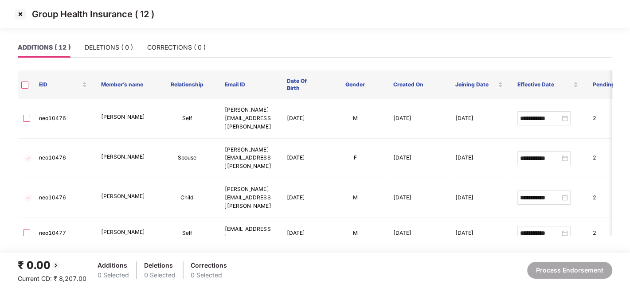
click at [18, 13] on img at bounding box center [20, 14] width 14 height 14
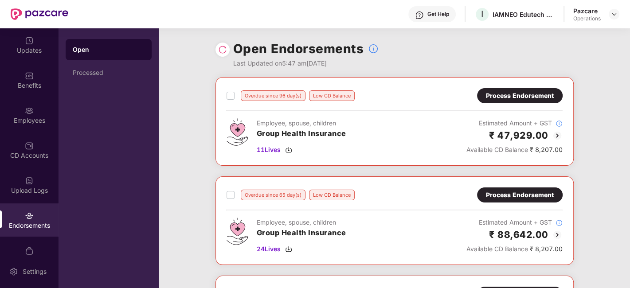
click at [514, 94] on div "Process Endorsement" at bounding box center [520, 96] width 68 height 10
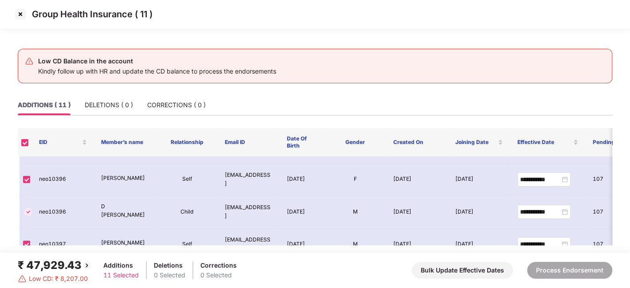
scroll to position [284, 0]
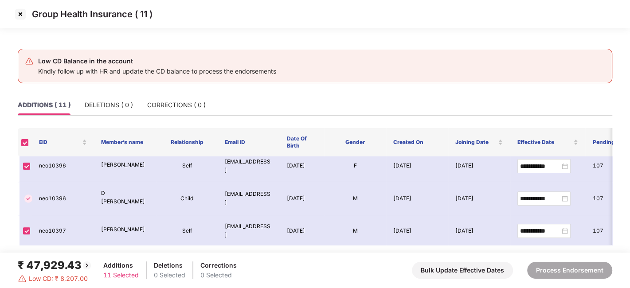
click at [21, 16] on img at bounding box center [20, 14] width 14 height 14
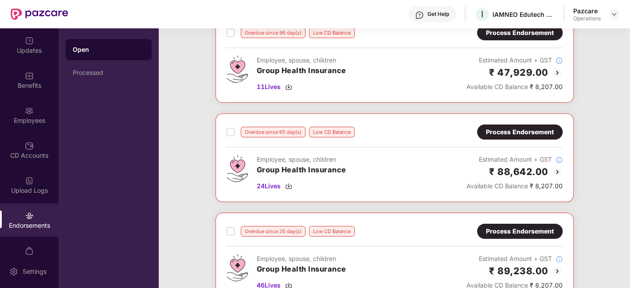
scroll to position [66, 0]
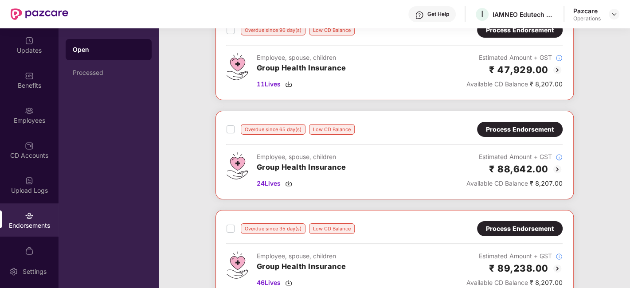
click at [512, 128] on div "Process Endorsement" at bounding box center [520, 129] width 68 height 10
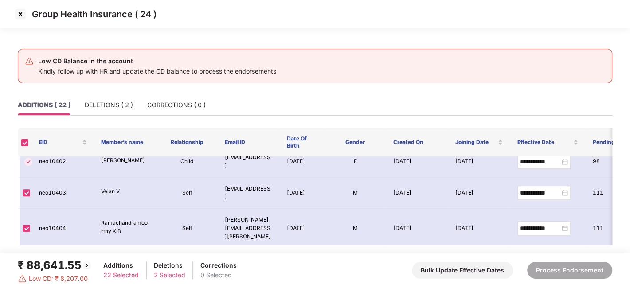
scroll to position [619, 0]
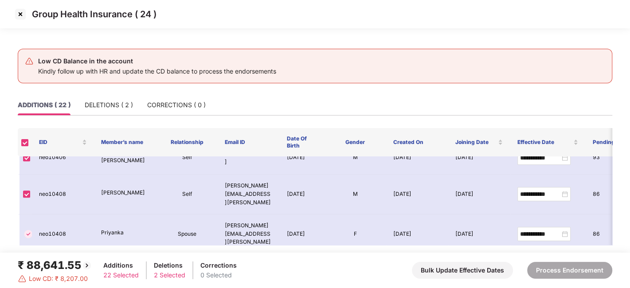
click at [22, 15] on img at bounding box center [20, 14] width 14 height 14
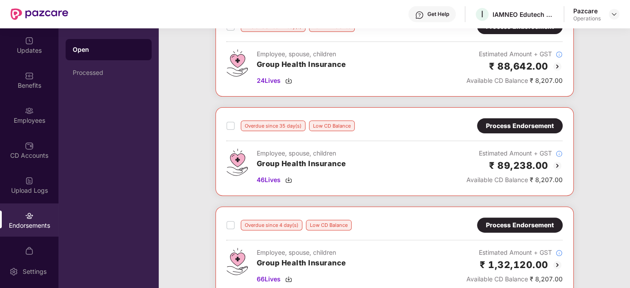
scroll to position [169, 0]
click at [497, 127] on div "Process Endorsement" at bounding box center [520, 126] width 68 height 10
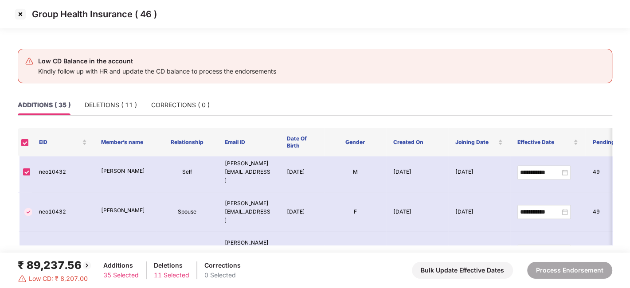
scroll to position [947, 0]
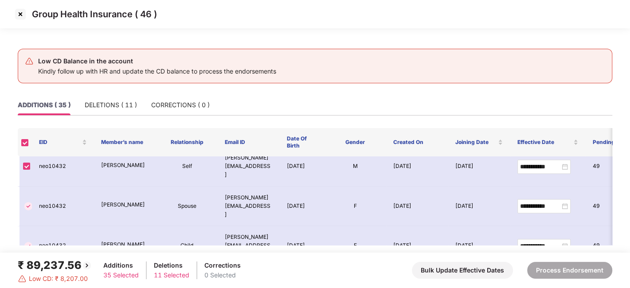
click at [20, 13] on img at bounding box center [20, 14] width 14 height 14
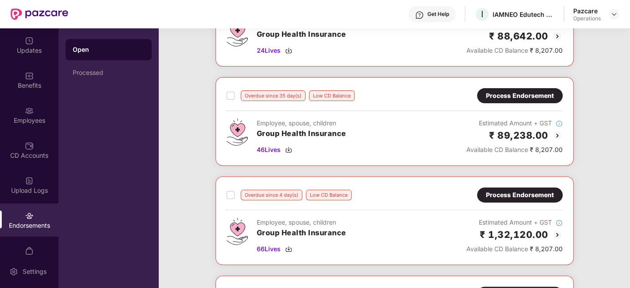
scroll to position [201, 0]
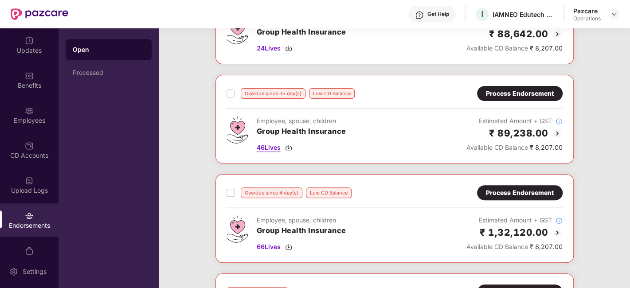
click at [270, 147] on span "46 Lives" at bounding box center [269, 148] width 24 height 10
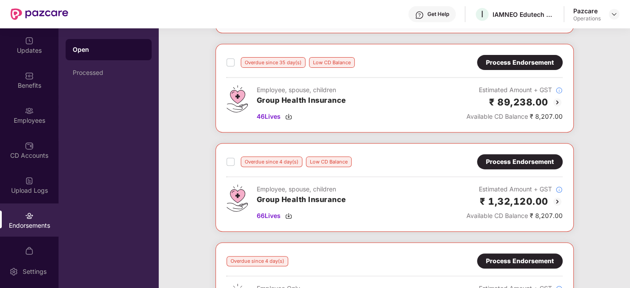
scroll to position [180, 0]
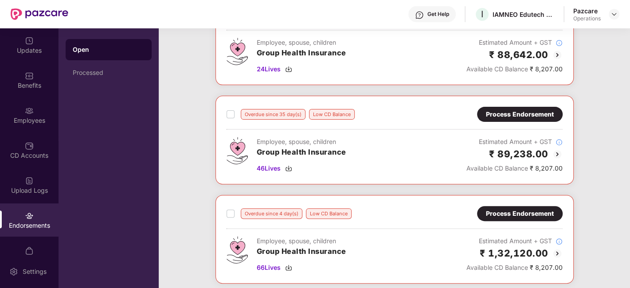
click at [513, 111] on div "Process Endorsement" at bounding box center [520, 114] width 68 height 10
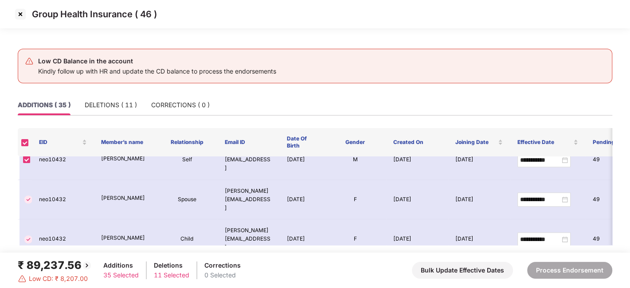
scroll to position [953, 0]
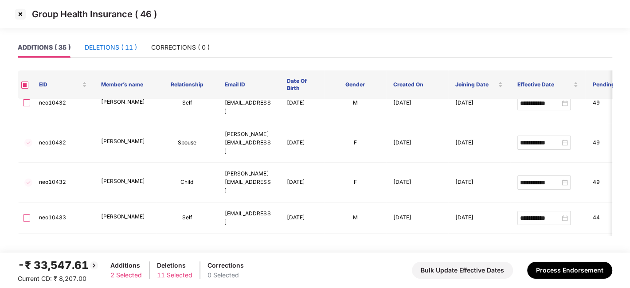
click at [106, 51] on div "DELETIONS ( 11 )" at bounding box center [111, 48] width 52 height 10
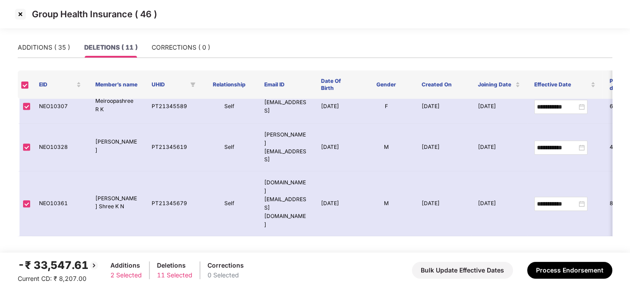
scroll to position [217, 0]
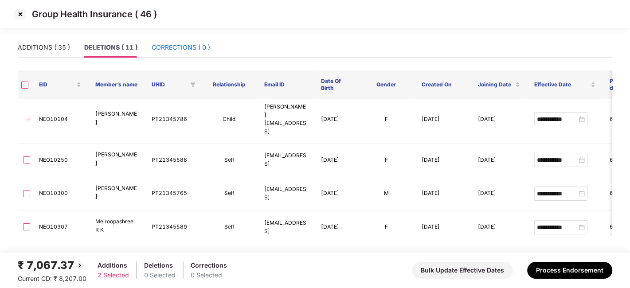
click at [172, 49] on div "CORRECTIONS ( 0 )" at bounding box center [181, 48] width 58 height 10
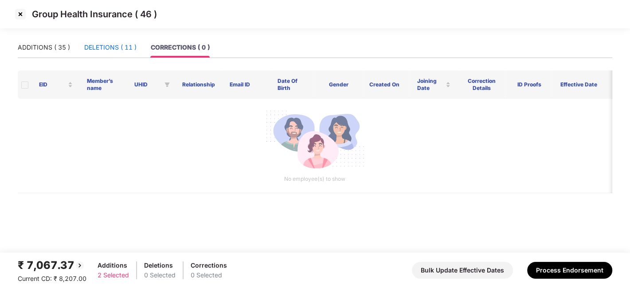
click at [114, 45] on div "DELETIONS ( 11 )" at bounding box center [110, 48] width 52 height 10
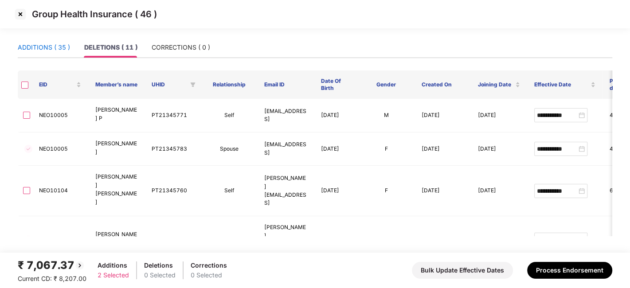
click at [45, 47] on div "ADDITIONS ( 35 )" at bounding box center [44, 48] width 52 height 10
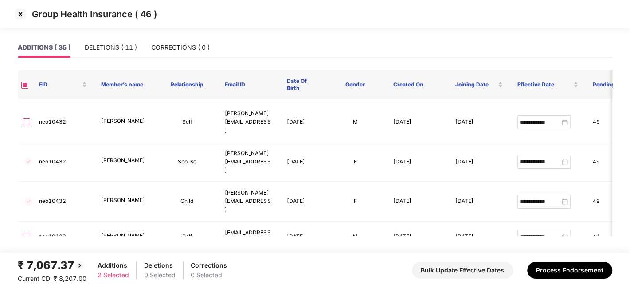
scroll to position [935, 0]
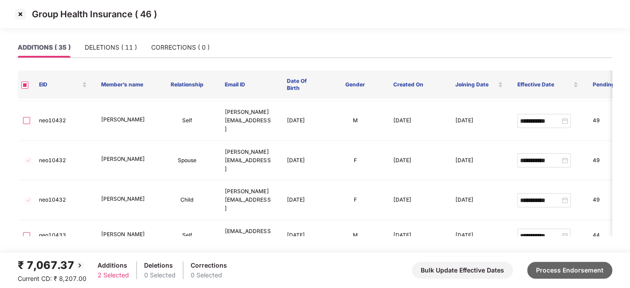
click at [547, 268] on button "Process Endorsement" at bounding box center [569, 270] width 85 height 17
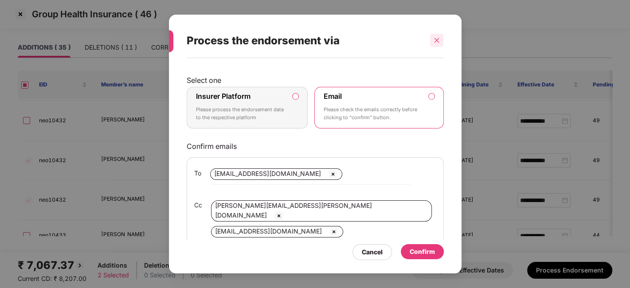
click at [439, 37] on div at bounding box center [436, 40] width 13 height 13
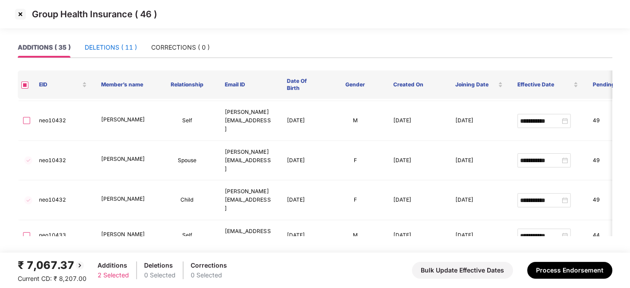
click at [113, 51] on div "DELETIONS ( 11 )" at bounding box center [111, 48] width 52 height 10
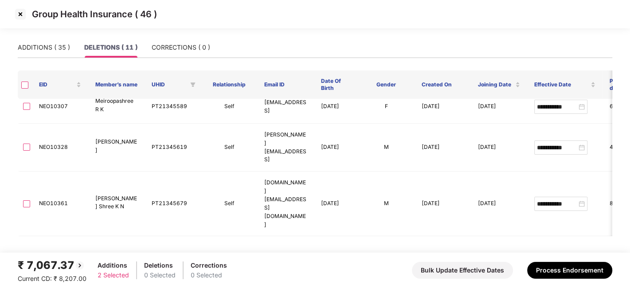
scroll to position [217, 0]
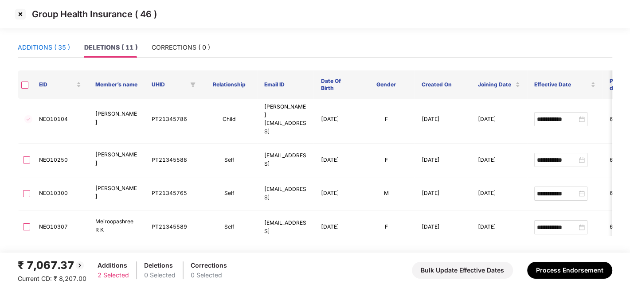
click at [45, 43] on div "ADDITIONS ( 35 )" at bounding box center [44, 48] width 52 height 10
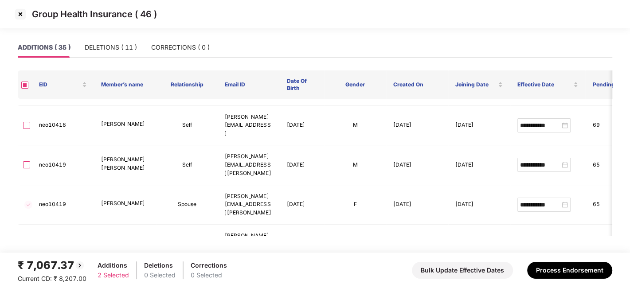
scroll to position [935, 0]
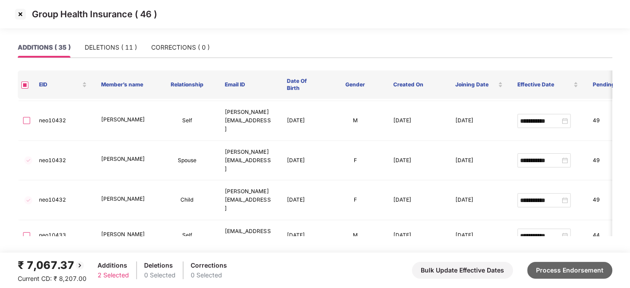
click at [545, 268] on button "Process Endorsement" at bounding box center [569, 270] width 85 height 17
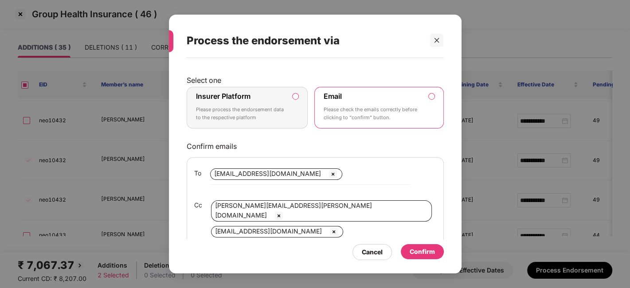
click at [289, 110] on label "Insurer Platform Please process the endorsement data to the respective platform" at bounding box center [247, 108] width 121 height 42
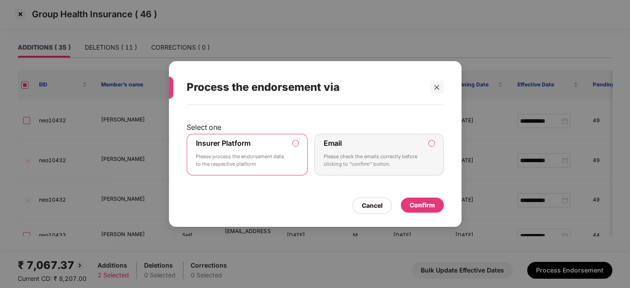
click at [419, 208] on div "Confirm" at bounding box center [421, 205] width 25 height 10
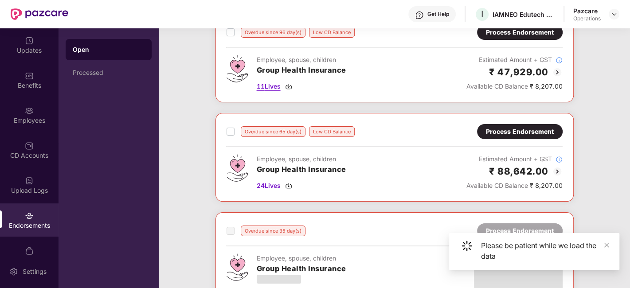
scroll to position [0, 0]
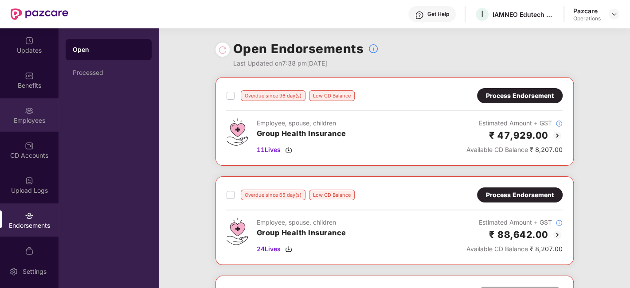
click at [25, 111] on img at bounding box center [29, 110] width 9 height 9
